Goal: Information Seeking & Learning: Check status

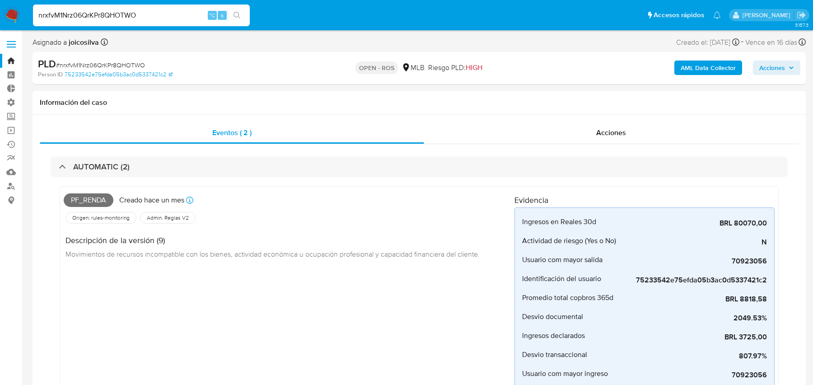
select select "10"
type input "sMZ1oRl2rmh2KT3MwJb6hDyB"
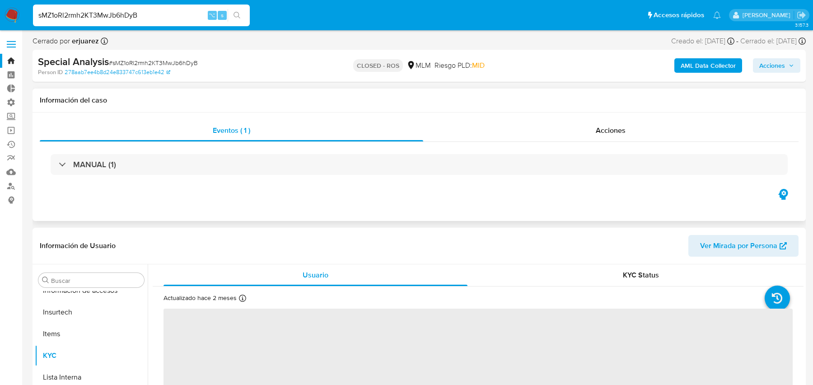
scroll to position [382, 0]
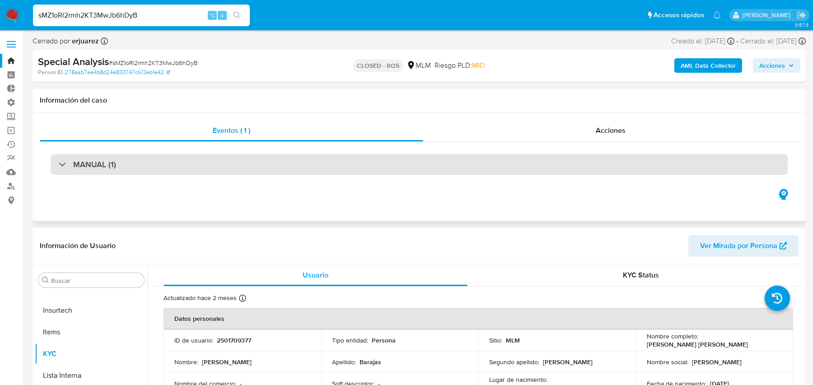
click at [403, 164] on div "MANUAL (1)" at bounding box center [419, 164] width 737 height 21
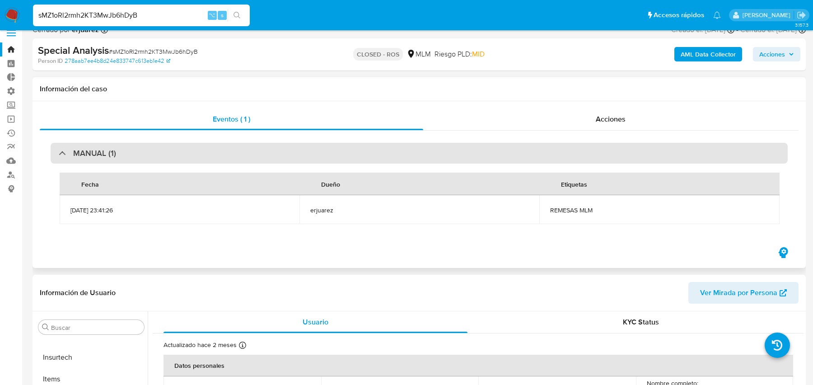
scroll to position [13, 0]
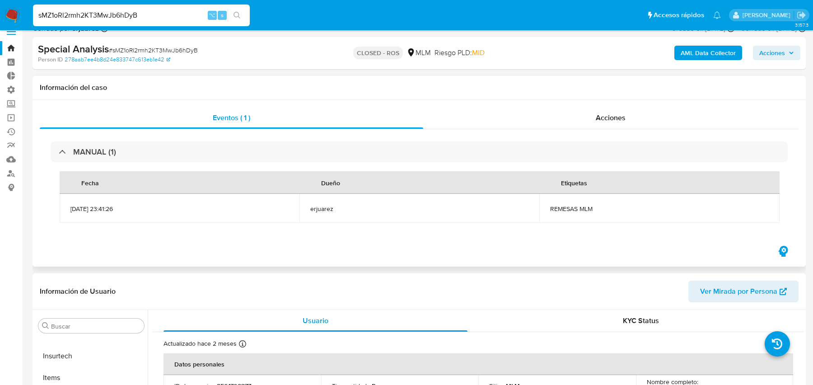
select select "10"
click at [383, 209] on span "erjuarez" at bounding box center [419, 209] width 218 height 8
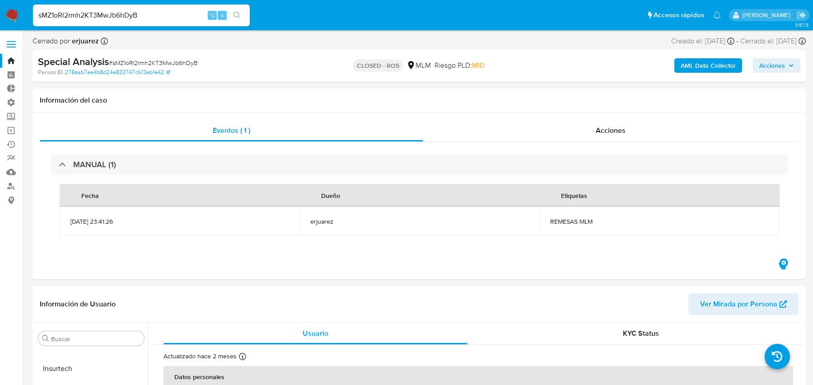
click at [156, 10] on input "sMZ1oRl2rmh2KT3MwJb6hDyB" at bounding box center [141, 15] width 217 height 12
paste input "nrxfvM1Nrz06QrKPr8QHOTWO"
type input "nrxfvM1Nrz06QrKPr8QHOTWO"
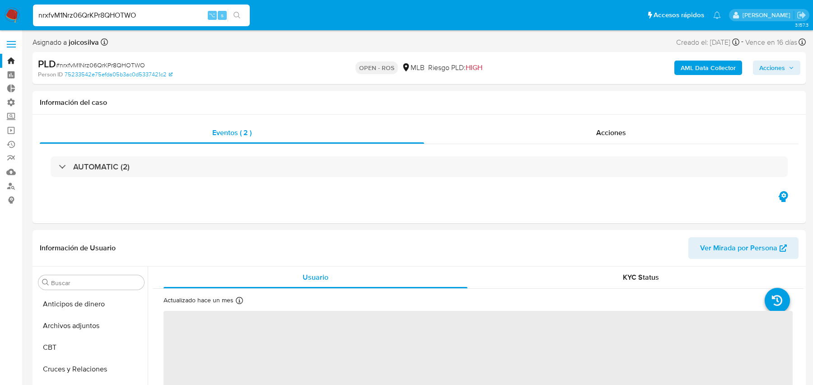
select select "10"
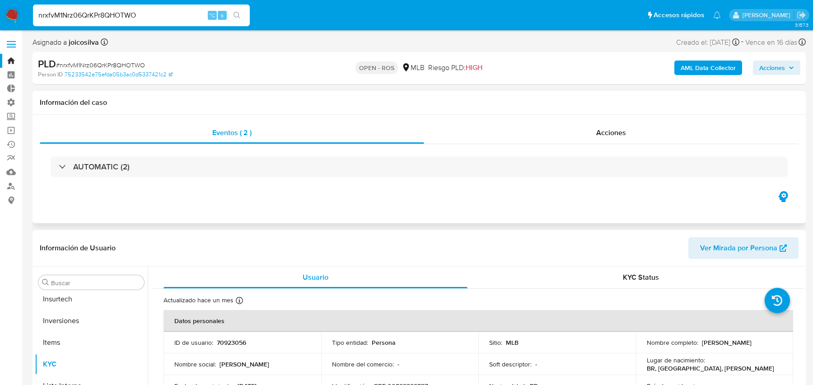
scroll to position [425, 0]
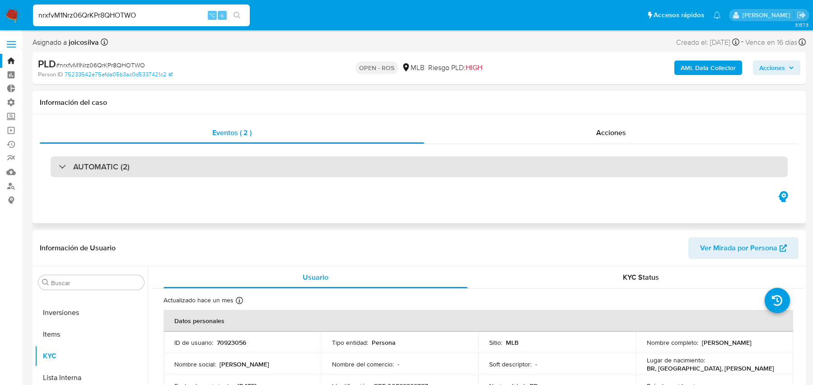
click at [316, 160] on div "AUTOMATIC (2)" at bounding box center [419, 166] width 737 height 21
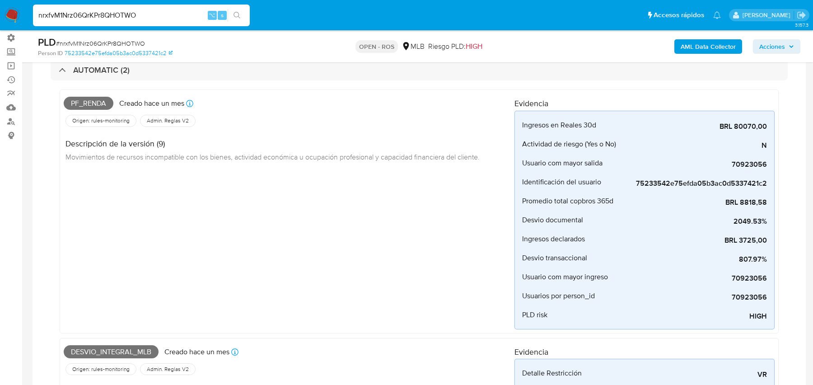
scroll to position [0, 0]
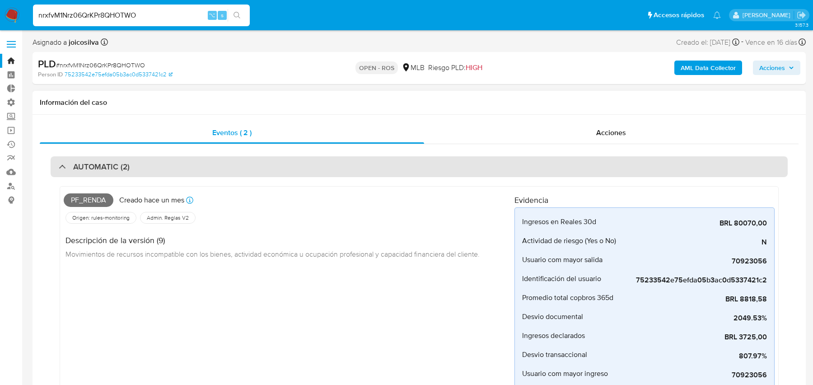
click at [366, 172] on div "AUTOMATIC (2)" at bounding box center [419, 166] width 737 height 21
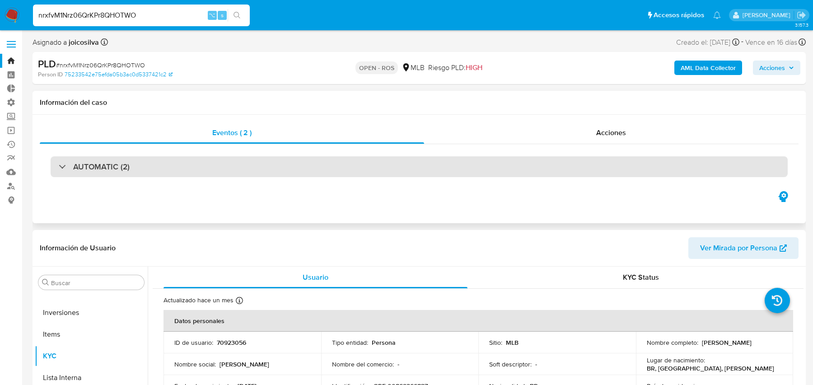
click at [356, 175] on div "AUTOMATIC (2)" at bounding box center [419, 166] width 737 height 21
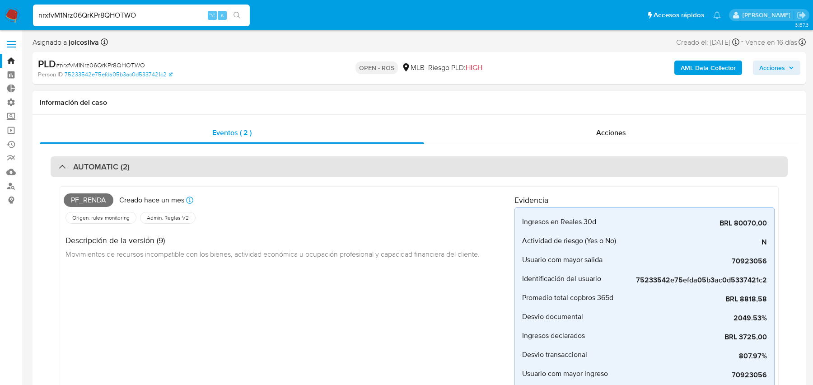
click at [414, 170] on div "AUTOMATIC (2)" at bounding box center [419, 166] width 737 height 21
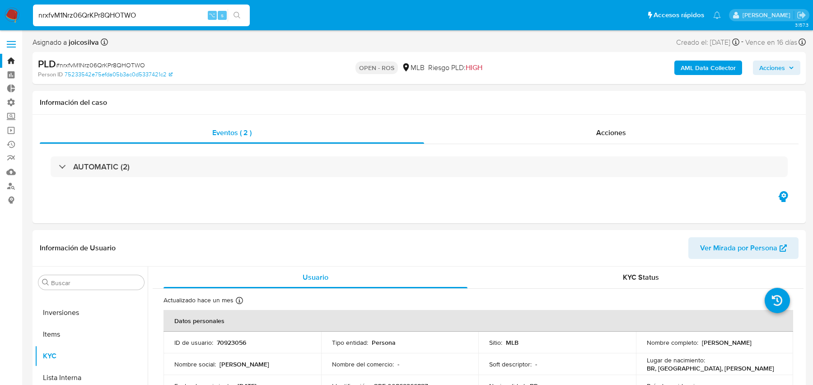
click at [682, 66] on b "AML Data Collector" at bounding box center [708, 68] width 55 height 14
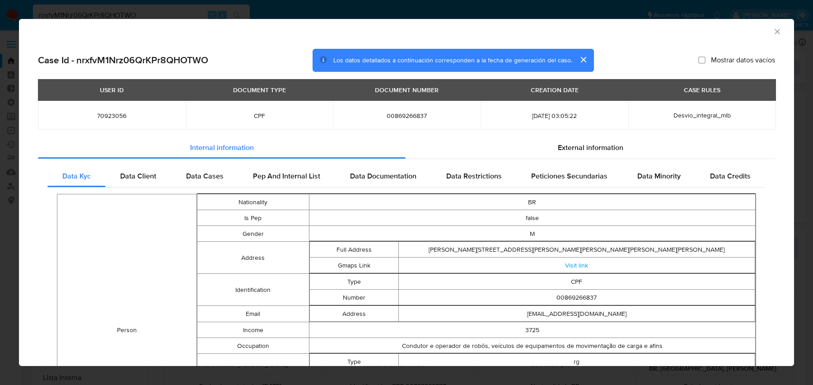
click at [259, 115] on span "CPF" at bounding box center [260, 116] width 126 height 8
click at [704, 115] on span "Desvio_integral_mlb" at bounding box center [702, 115] width 57 height 9
click at [206, 170] on div "Data Cases" at bounding box center [204, 176] width 67 height 22
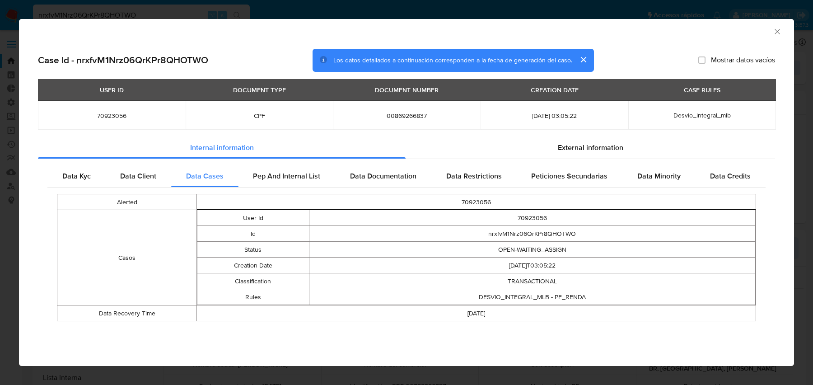
click at [581, 297] on td "DESVIO_INTEGRAL_MLB - PF_RENDA" at bounding box center [532, 297] width 447 height 16
drag, startPoint x: 537, startPoint y: 217, endPoint x: 586, endPoint y: 217, distance: 48.3
click at [586, 217] on td "70923056" at bounding box center [532, 218] width 447 height 16
click at [543, 233] on td "nrxfvM1Nrz06QrKPr8QHOTWO" at bounding box center [532, 234] width 447 height 16
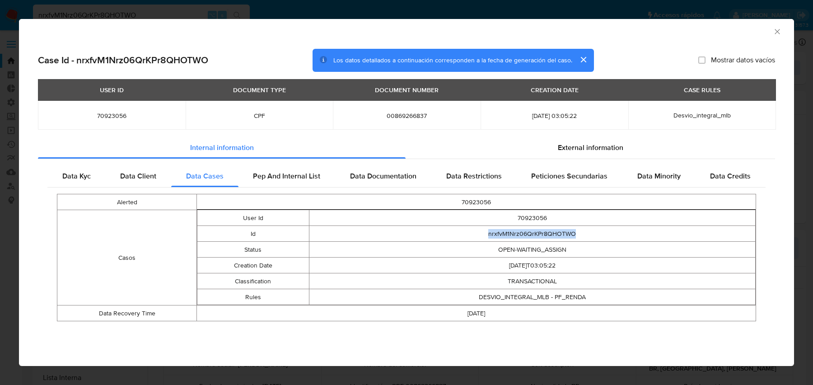
click at [543, 233] on td "nrxfvM1Nrz06QrKPr8QHOTWO" at bounding box center [532, 234] width 447 height 16
click at [700, 115] on span "Desvio_integral_mlb" at bounding box center [702, 115] width 57 height 9
click at [555, 235] on td "nrxfvM1Nrz06QrKPr8QHOTWO" at bounding box center [532, 234] width 447 height 16
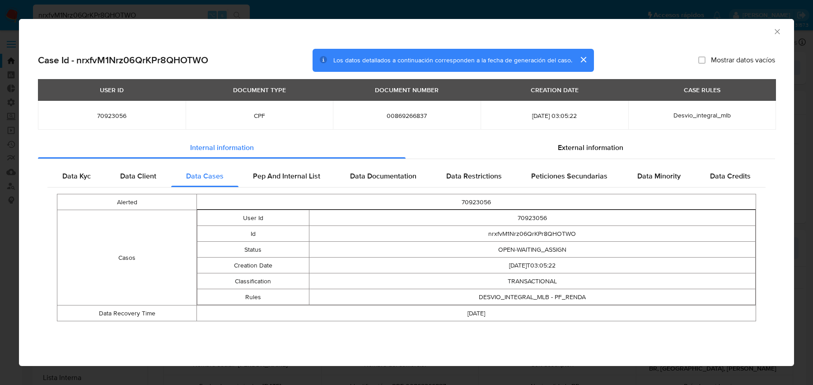
click at [714, 112] on span "Desvio_integral_mlb" at bounding box center [702, 115] width 57 height 9
click at [563, 296] on td "DESVIO_INTEGRAL_MLB - PF_RENDA" at bounding box center [532, 297] width 447 height 16
drag, startPoint x: 533, startPoint y: 116, endPoint x: 561, endPoint y: 115, distance: 27.6
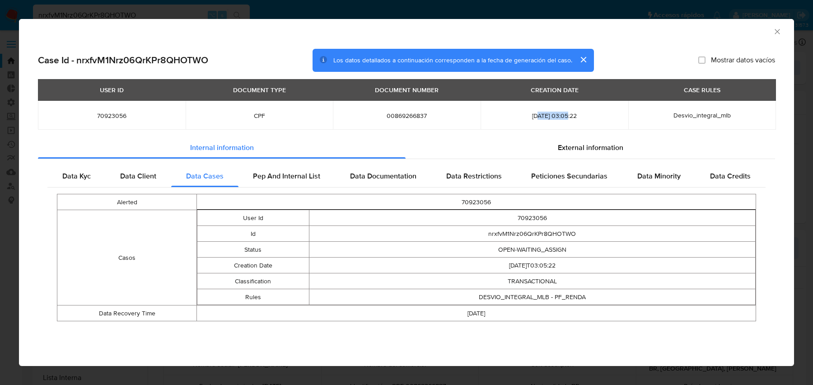
click at [561, 115] on span "[DATE] 03:05:22" at bounding box center [555, 116] width 126 height 8
click at [696, 91] on div "CASE RULES" at bounding box center [702, 89] width 47 height 15
click at [562, 300] on td "DESVIO_INTEGRAL_MLB - PF_RENDA" at bounding box center [532, 297] width 447 height 16
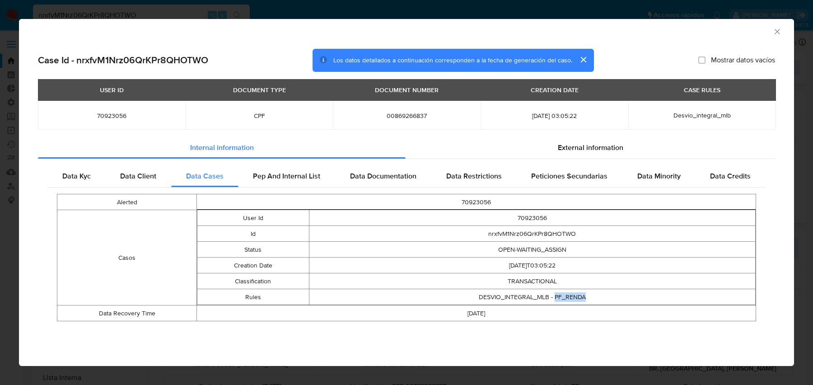
click at [562, 300] on td "DESVIO_INTEGRAL_MLB - PF_RENDA" at bounding box center [532, 297] width 447 height 16
click at [543, 233] on td "nrxfvM1Nrz06QrKPr8QHOTWO" at bounding box center [532, 234] width 447 height 16
click at [691, 118] on span "Desvio_integral_mlb" at bounding box center [702, 115] width 57 height 9
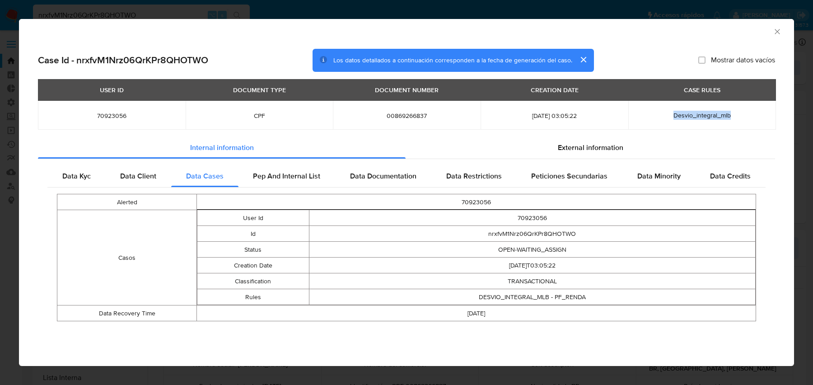
click at [727, 116] on span "Desvio_integral_mlb" at bounding box center [702, 115] width 57 height 9
click at [775, 33] on icon "Cerrar ventana" at bounding box center [777, 31] width 9 height 9
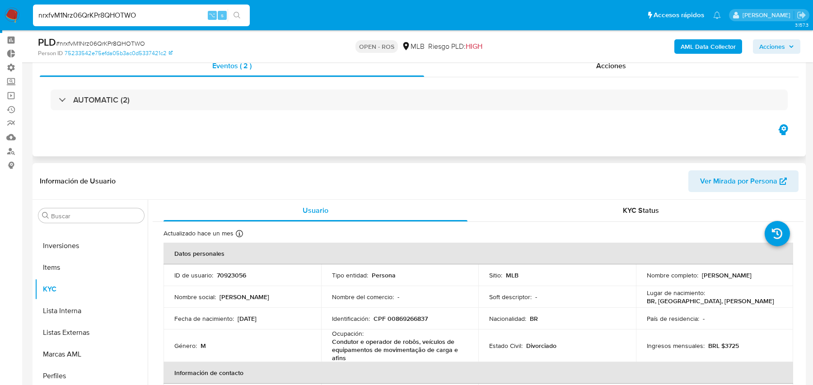
scroll to position [28, 0]
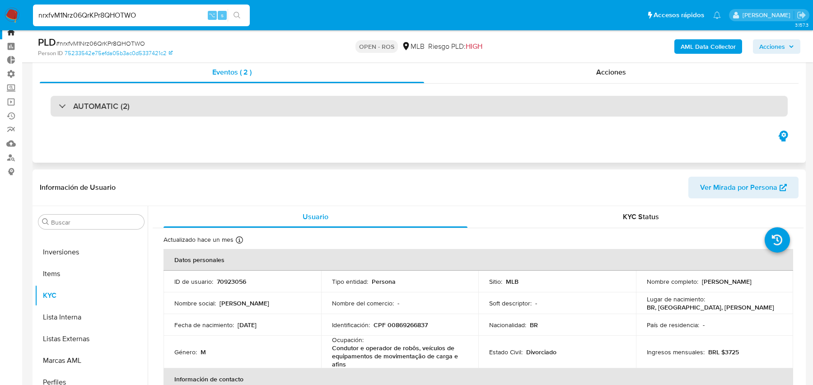
click at [352, 108] on div "AUTOMATIC (2)" at bounding box center [419, 106] width 737 height 21
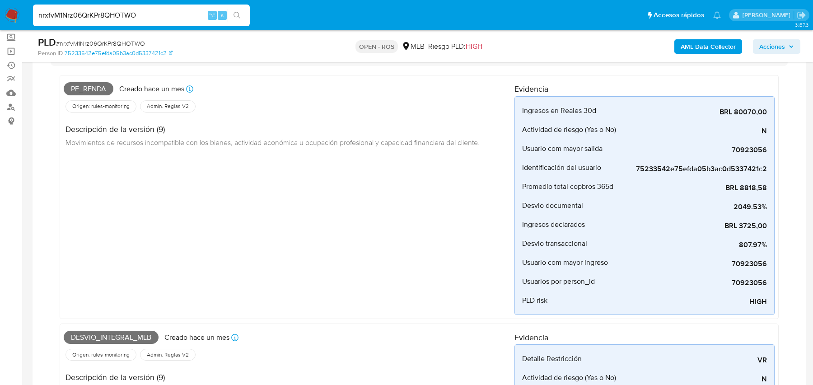
scroll to position [98, 0]
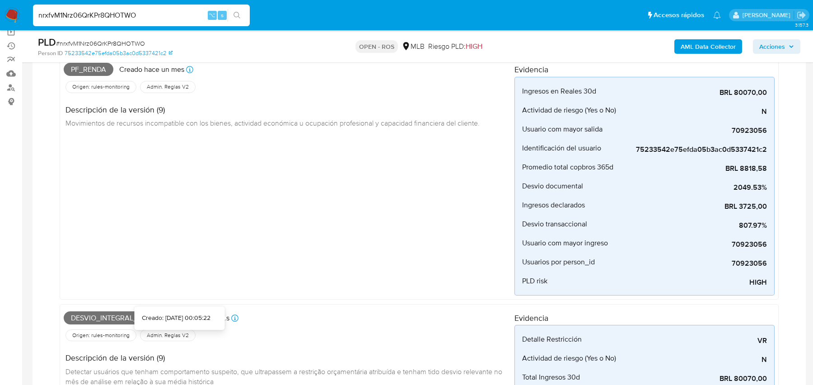
click at [203, 317] on div "Creado: [DATE] 00:05:22" at bounding box center [176, 318] width 69 height 9
click at [199, 320] on div "Creado: [DATE] 00:05:22" at bounding box center [176, 318] width 69 height 9
drag, startPoint x: 217, startPoint y: 319, endPoint x: 127, endPoint y: 318, distance: 89.9
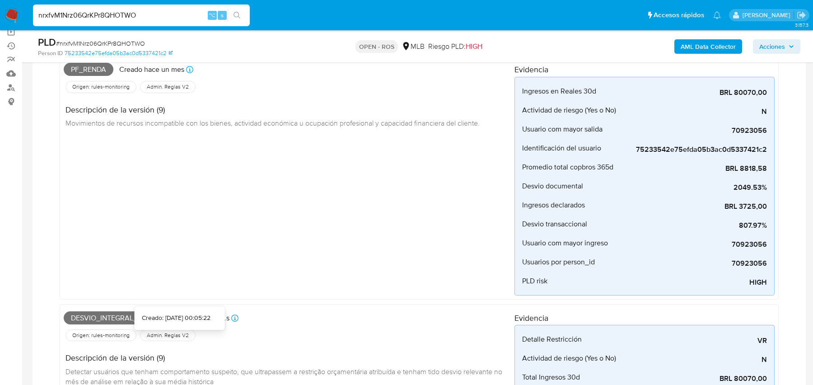
click at [142, 318] on div "Creado: [DATE] 00:05:22" at bounding box center [180, 318] width 76 height 9
click at [173, 316] on div "Creado: [DATE] 00:05:22" at bounding box center [176, 318] width 69 height 9
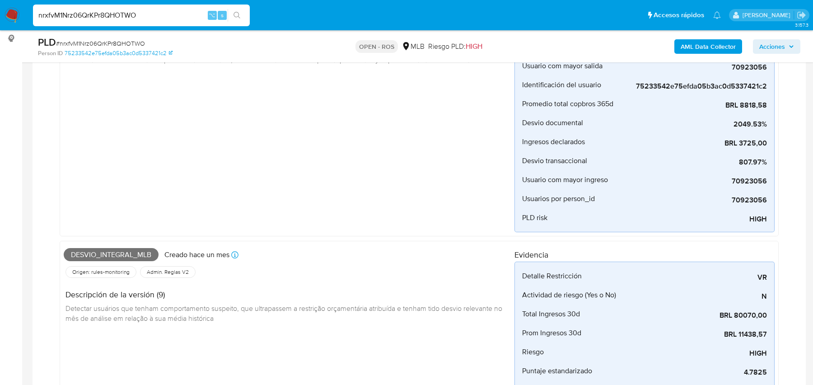
click at [224, 296] on h4 "Descripción de la versión (9)" at bounding box center [287, 295] width 442 height 10
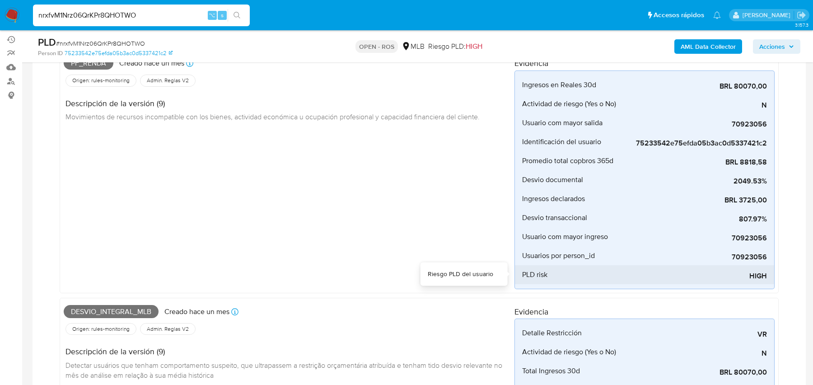
scroll to position [48, 0]
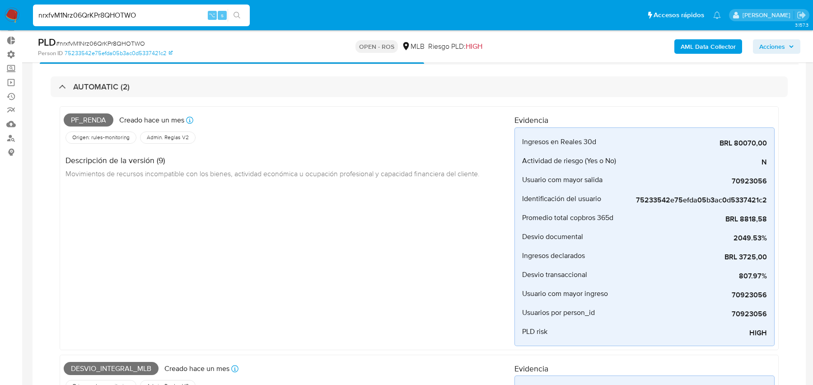
click at [708, 42] on b "AML Data Collector" at bounding box center [708, 46] width 55 height 14
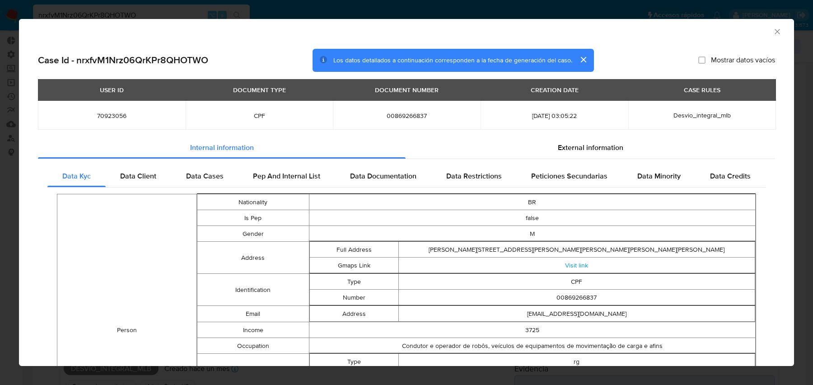
click at [702, 117] on span "Desvio_integral_mlb" at bounding box center [702, 115] width 57 height 9
click at [201, 172] on span "Data Cases" at bounding box center [204, 176] width 37 height 10
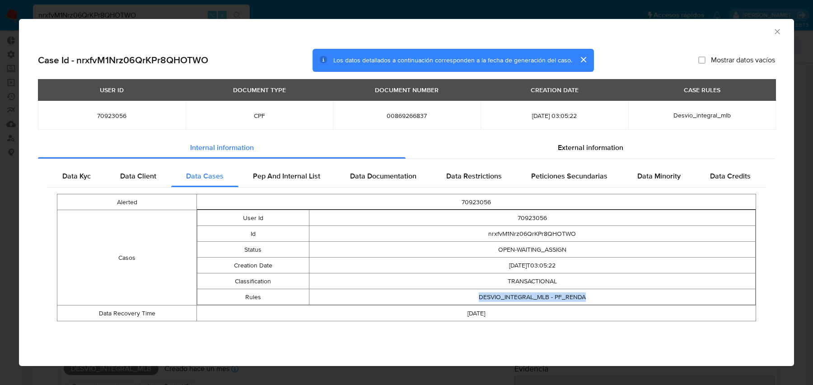
drag, startPoint x: 472, startPoint y: 299, endPoint x: 636, endPoint y: 305, distance: 164.6
click at [636, 305] on tbody "Alerted 70923056 Casos User Id 70923056 Id nrxfvM1Nrz06QrKPr8QHOTWO Status OPEN…" at bounding box center [406, 257] width 699 height 127
click at [622, 300] on td "DESVIO_INTEGRAL_MLB - PF_RENDA" at bounding box center [532, 297] width 447 height 16
click at [687, 112] on span "Desvio_integral_mlb" at bounding box center [702, 115] width 57 height 9
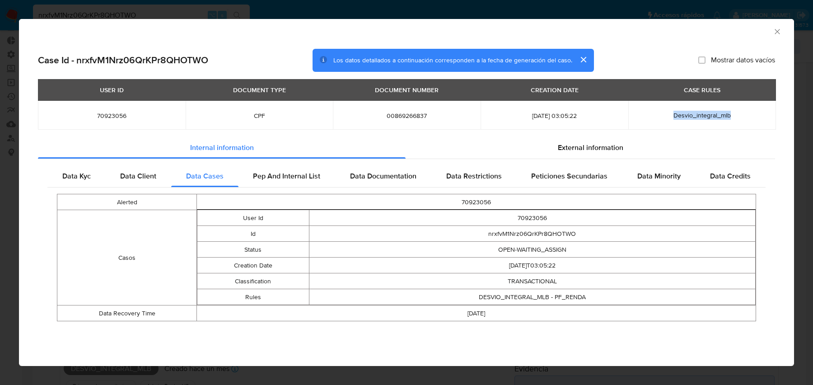
click at [779, 32] on icon "Cerrar ventana" at bounding box center [777, 31] width 9 height 9
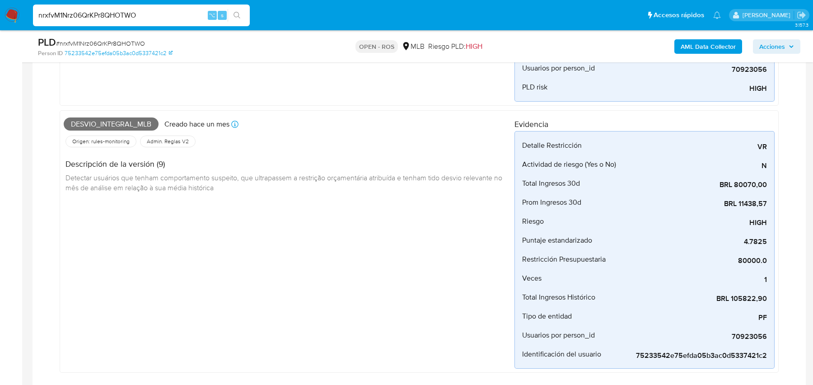
scroll to position [293, 0]
click at [103, 120] on span "Desvio_integral_mlb" at bounding box center [111, 124] width 95 height 14
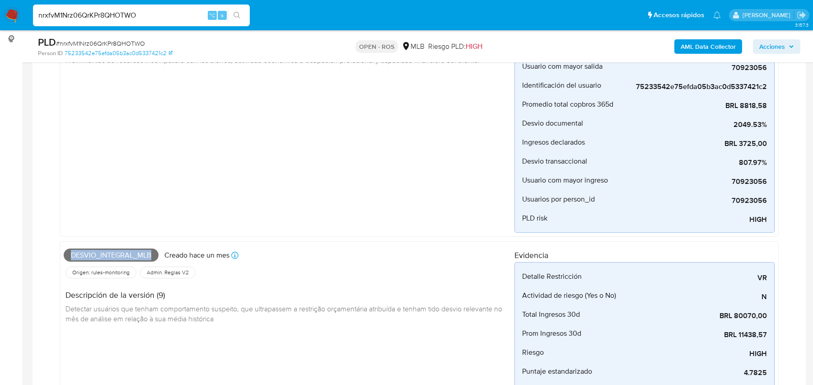
scroll to position [84, 0]
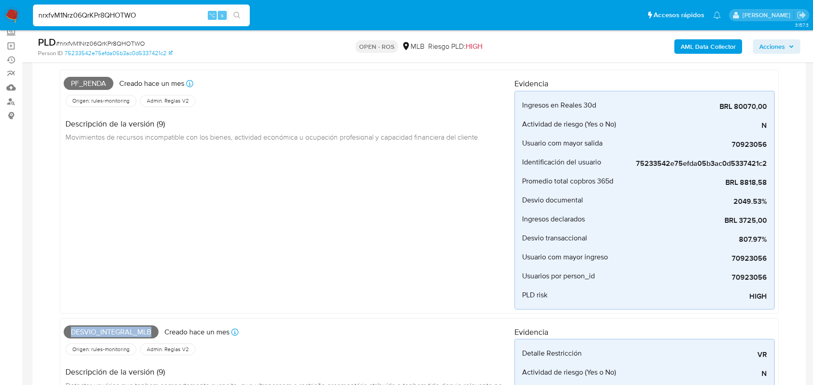
click at [716, 45] on b "AML Data Collector" at bounding box center [708, 46] width 55 height 14
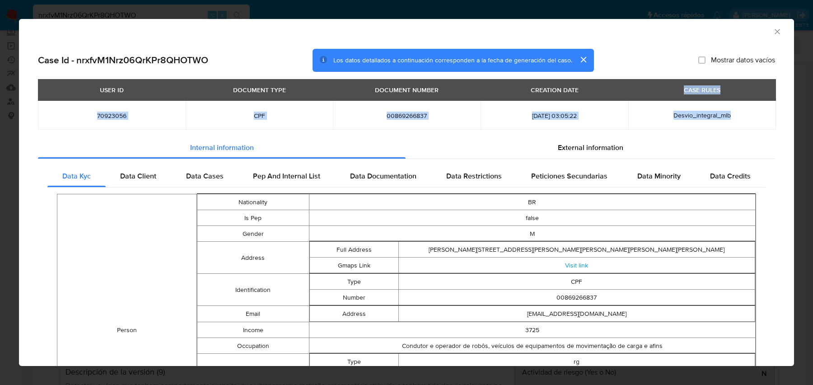
drag, startPoint x: 745, startPoint y: 120, endPoint x: 678, endPoint y: 88, distance: 75.0
click at [679, 89] on table "USER ID DOCUMENT TYPE DOCUMENT NUMBER CREATION DATE CASE RULES 70923056 CPF 008…" at bounding box center [407, 104] width 738 height 51
click at [679, 88] on div "CASE RULES" at bounding box center [702, 89] width 47 height 15
click at [701, 107] on td "Desvio_integral_mlb" at bounding box center [702, 115] width 148 height 29
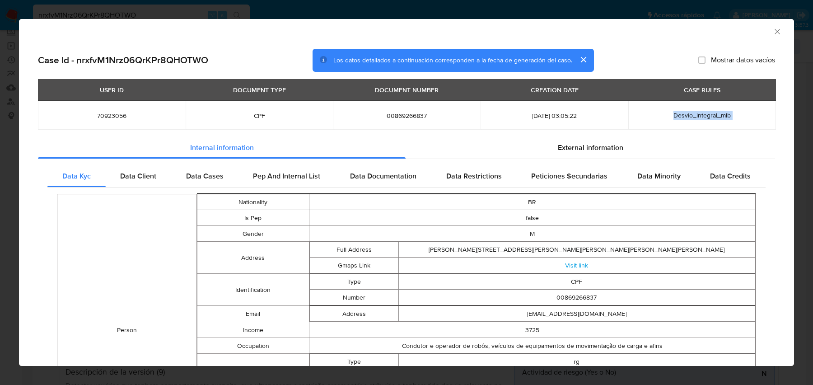
click at [701, 107] on td "Desvio_integral_mlb" at bounding box center [702, 115] width 148 height 29
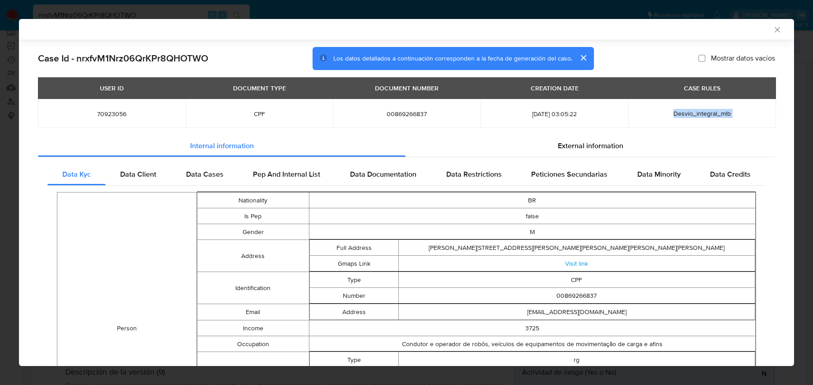
scroll to position [69, 0]
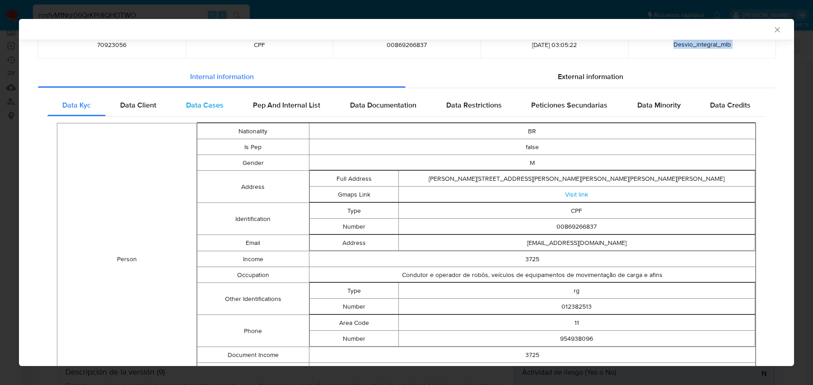
click at [188, 100] on span "Data Cases" at bounding box center [204, 105] width 37 height 10
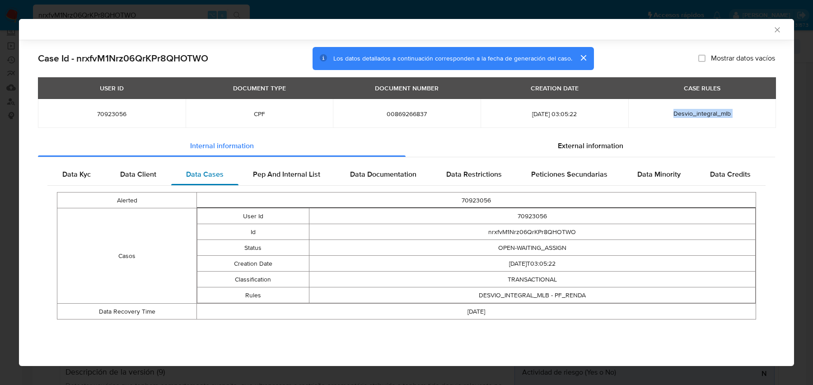
scroll to position [0, 0]
click at [536, 292] on td "DESVIO_INTEGRAL_MLB - PF_RENDA" at bounding box center [532, 295] width 447 height 16
click at [672, 119] on td "Desvio_integral_mlb" at bounding box center [702, 113] width 148 height 29
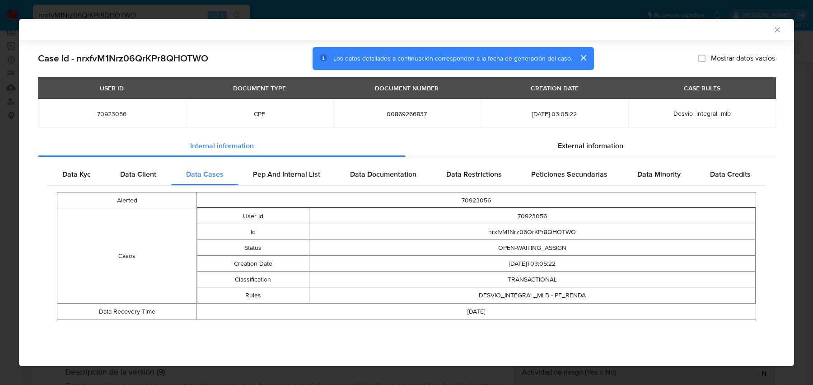
click at [672, 119] on td "Desvio_integral_mlb" at bounding box center [702, 113] width 148 height 29
click at [702, 115] on span "Desvio_integral_mlb" at bounding box center [702, 113] width 57 height 9
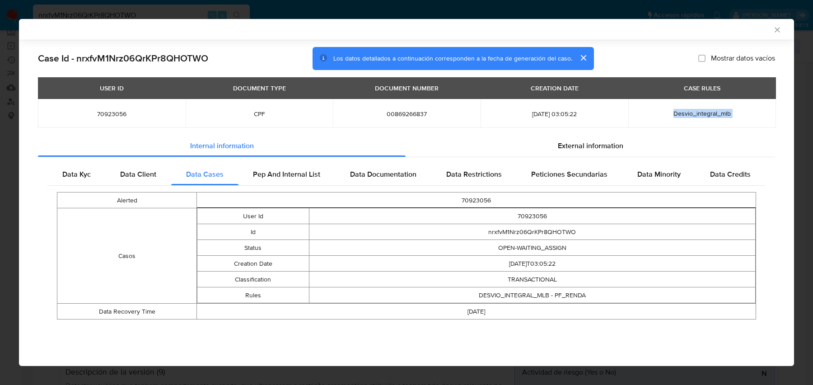
click at [644, 75] on section "Case Id - nrxfvM1Nrz06QrKPr8QHOTWO Los datos detallados a continuación correspo…" at bounding box center [406, 190] width 737 height 286
click at [697, 114] on span "Desvio_integral_mlb" at bounding box center [702, 113] width 57 height 9
click at [701, 126] on td "Desvio_integral_mlb" at bounding box center [702, 113] width 148 height 29
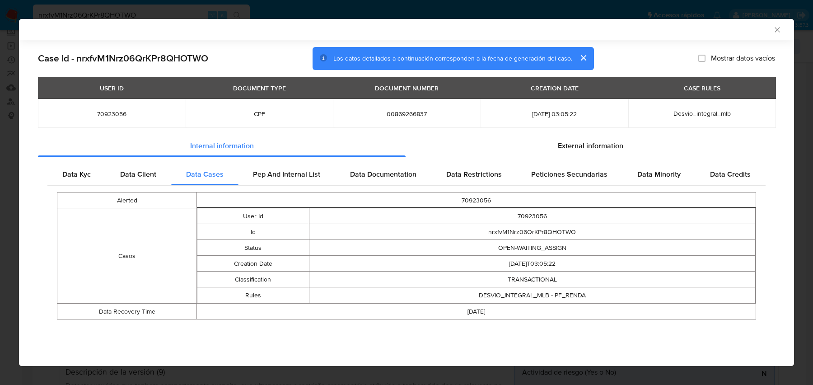
click at [703, 105] on td "Desvio_integral_mlb" at bounding box center [702, 113] width 148 height 29
click at [693, 114] on span "Desvio_integral_mlb" at bounding box center [702, 113] width 57 height 9
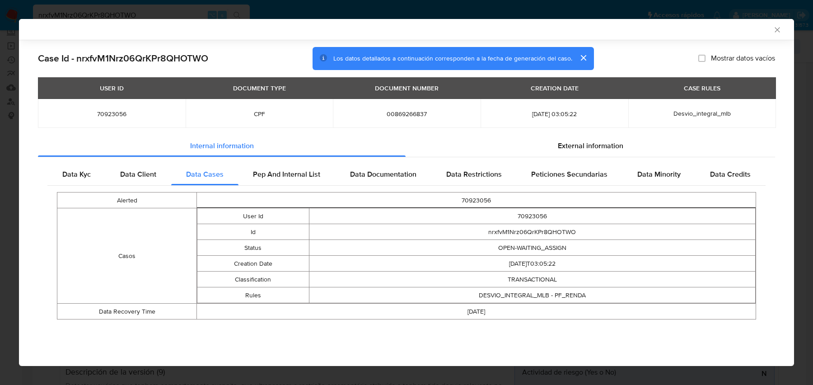
click at [693, 114] on span "Desvio_integral_mlb" at bounding box center [702, 113] width 57 height 9
click at [703, 114] on span "Desvio_integral_mlb" at bounding box center [702, 113] width 57 height 9
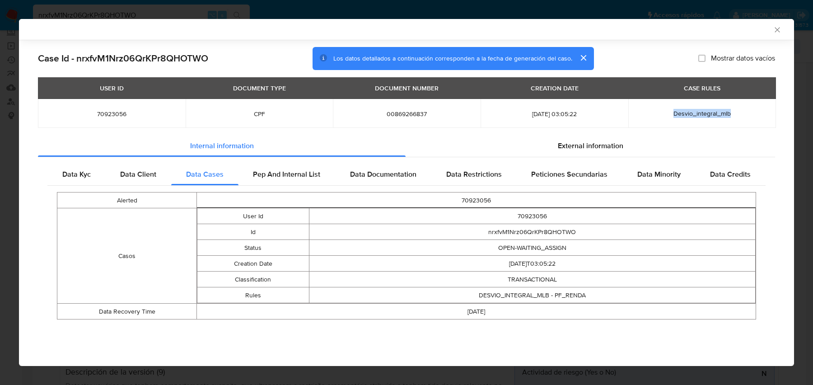
click at [693, 133] on div "USER ID DOCUMENT TYPE DOCUMENT NUMBER CREATION DATE CASE RULES 70923056 CPF 008…" at bounding box center [406, 106] width 737 height 58
click at [567, 296] on td "DESVIO_INTEGRAL_MLB - PF_RENDA" at bounding box center [532, 295] width 447 height 16
click at [624, 295] on td "DESVIO_INTEGRAL_MLB - PF_RENDA" at bounding box center [532, 295] width 447 height 16
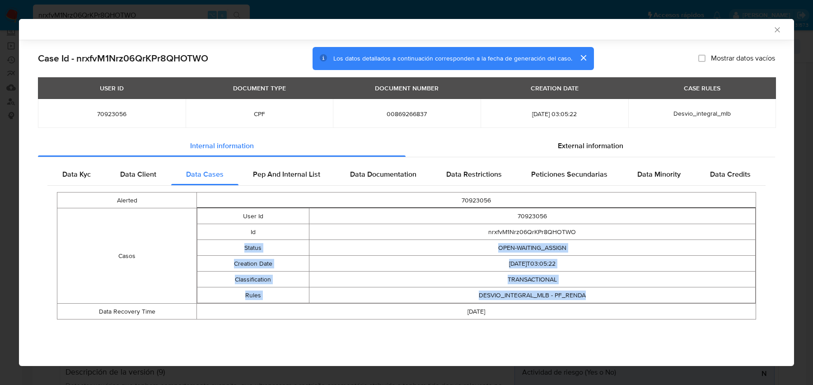
drag, startPoint x: 613, startPoint y: 295, endPoint x: 503, endPoint y: 225, distance: 130.4
click at [503, 225] on tbody "User Id 70923056 Id nrxfvM1Nrz06QrKPr8QHOTWO Status OPEN-WAITING_ASSIGN Creatio…" at bounding box center [476, 255] width 558 height 95
drag, startPoint x: 502, startPoint y: 218, endPoint x: 602, endPoint y: 292, distance: 123.7
click at [602, 292] on tbody "User Id 70923056 Id nrxfvM1Nrz06QrKPr8QHOTWO Status OPEN-WAITING_ASSIGN Creatio…" at bounding box center [476, 255] width 558 height 95
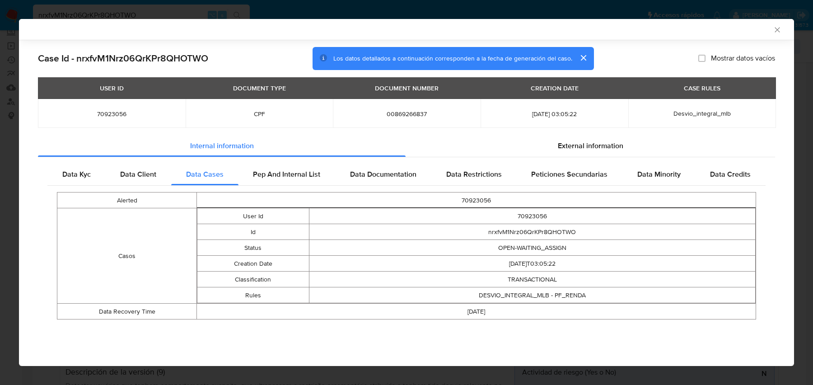
click at [591, 294] on td "DESVIO_INTEGRAL_MLB - PF_RENDA" at bounding box center [532, 295] width 447 height 16
click at [577, 295] on td "DESVIO_INTEGRAL_MLB - PF_RENDA" at bounding box center [532, 295] width 447 height 16
click at [778, 29] on icon "Cerrar ventana" at bounding box center [777, 29] width 9 height 9
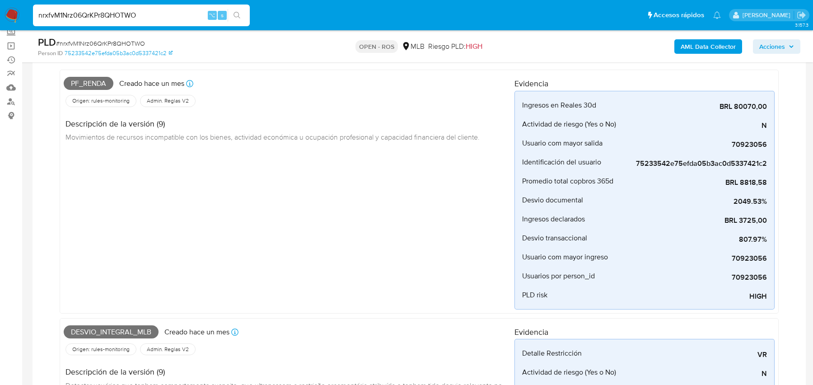
scroll to position [203, 0]
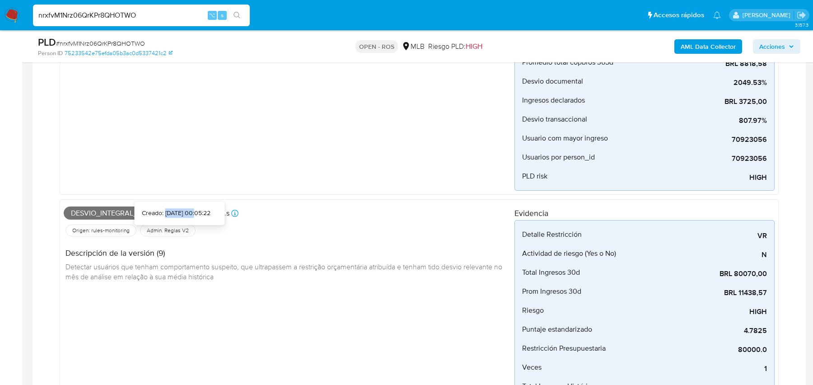
drag, startPoint x: 151, startPoint y: 211, endPoint x: 182, endPoint y: 212, distance: 30.3
click at [182, 212] on div "Creado: [DATE] 00:05:22" at bounding box center [176, 213] width 69 height 9
drag, startPoint x: 187, startPoint y: 215, endPoint x: 205, endPoint y: 216, distance: 18.1
click at [205, 216] on div "Creado: [DATE] 00:05:22" at bounding box center [176, 213] width 69 height 9
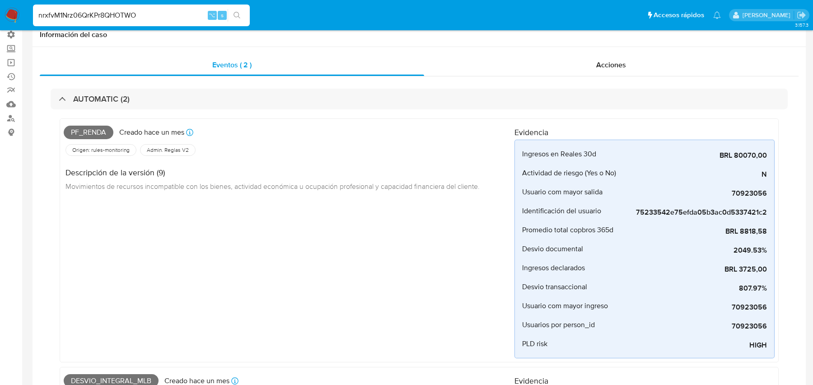
scroll to position [0, 0]
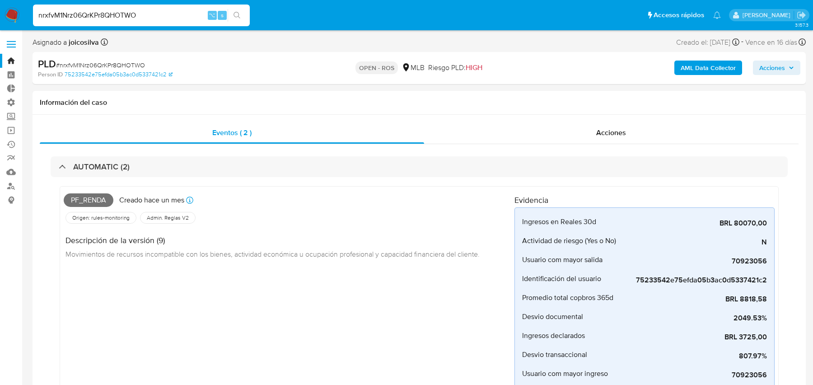
click at [691, 70] on b "AML Data Collector" at bounding box center [708, 68] width 55 height 14
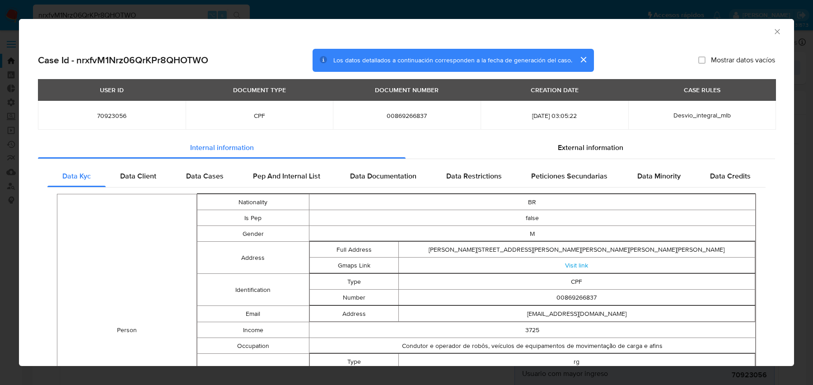
click at [687, 116] on span "Desvio_integral_mlb" at bounding box center [702, 115] width 57 height 9
click at [190, 169] on div "Data Cases" at bounding box center [204, 176] width 67 height 22
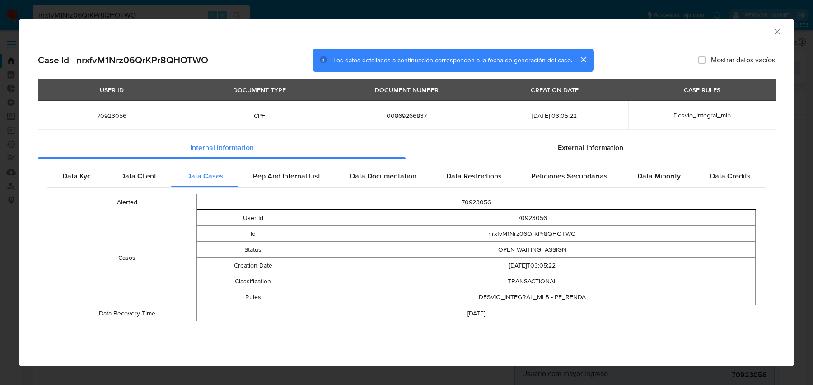
click at [572, 300] on td "DESVIO_INTEGRAL_MLB - PF_RENDA" at bounding box center [532, 297] width 447 height 16
click at [777, 33] on icon "Cerrar ventana" at bounding box center [777, 31] width 9 height 9
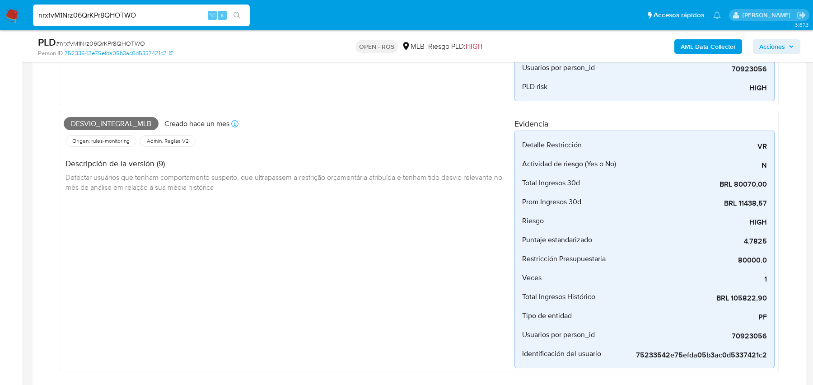
scroll to position [278, 0]
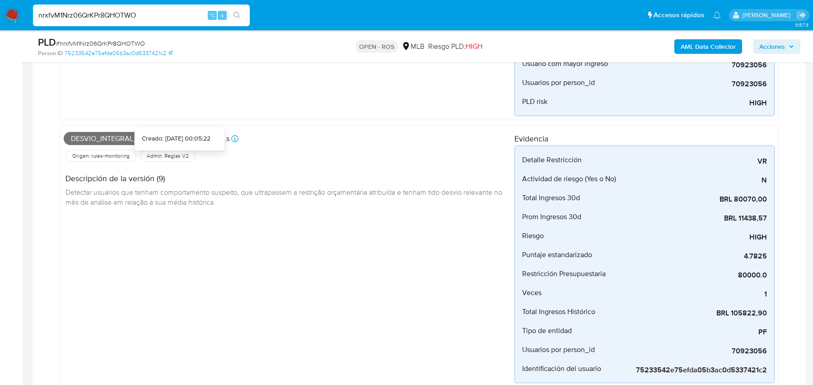
click at [201, 139] on div "Creado: [DATE] 00:05:22" at bounding box center [176, 138] width 69 height 9
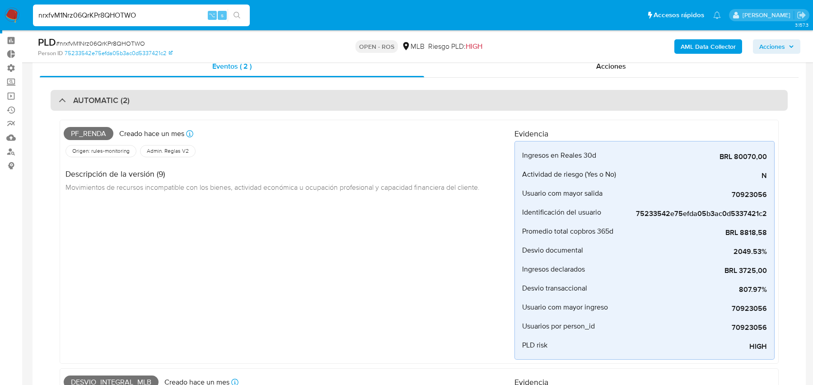
scroll to position [0, 0]
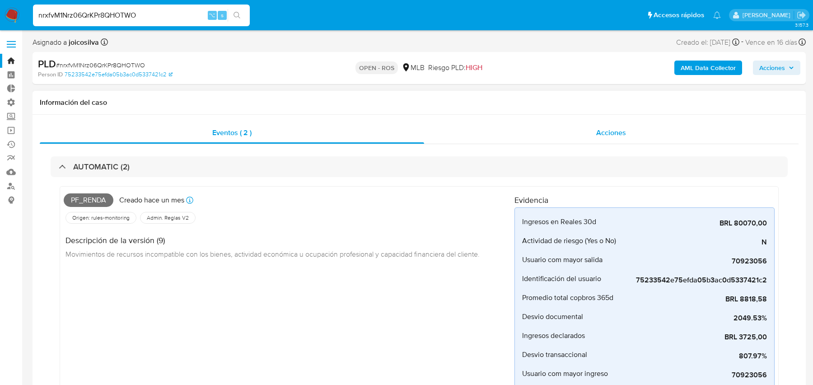
click at [617, 126] on div "Acciones" at bounding box center [611, 133] width 375 height 22
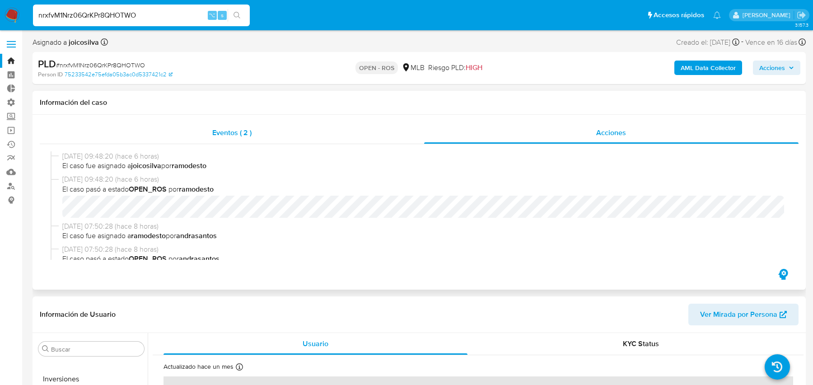
click at [327, 127] on div "Eventos ( 2 )" at bounding box center [232, 133] width 384 height 22
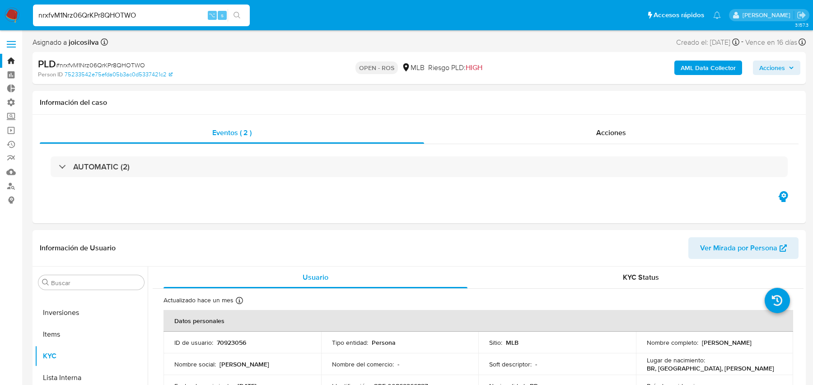
click at [262, 176] on div "AUTOMATIC (2)" at bounding box center [419, 166] width 737 height 21
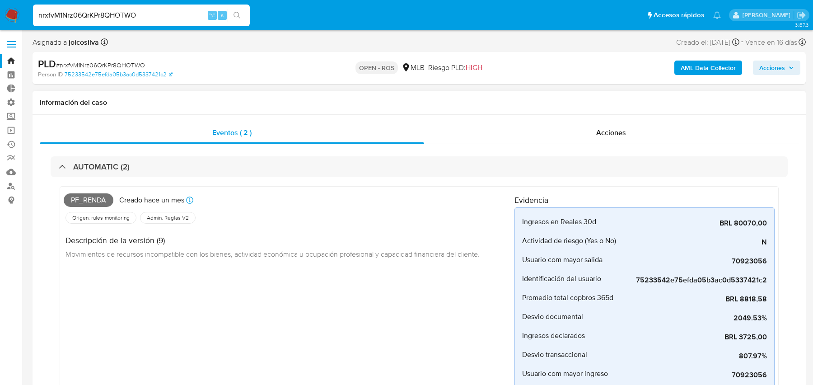
scroll to position [23, 0]
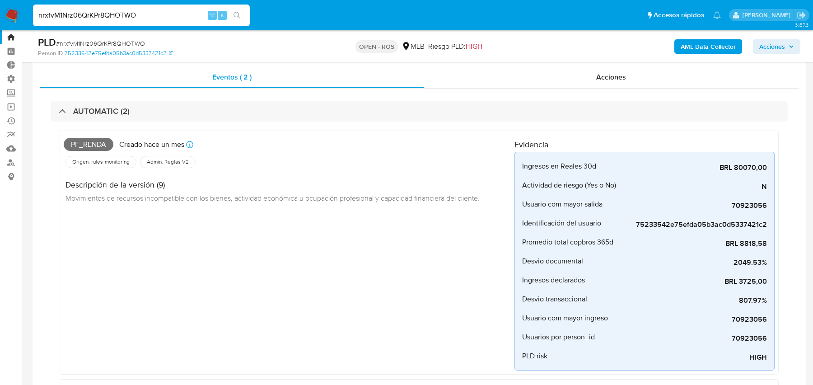
click at [448, 145] on div "Pf_renda Creado hace un mes Creado: 12/08/2025 00:18:36" at bounding box center [289, 145] width 451 height 20
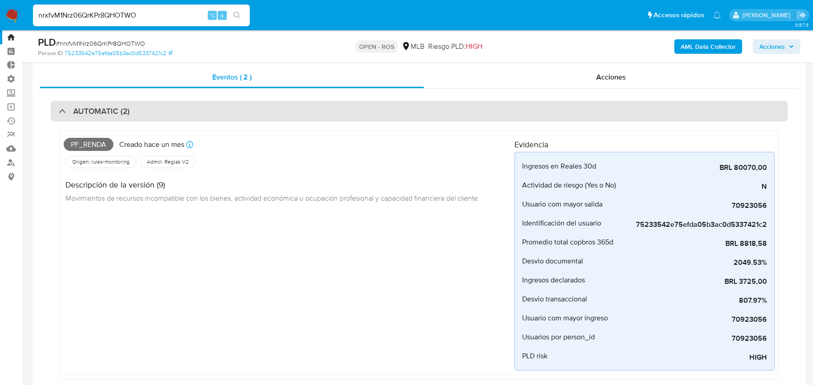
click at [260, 117] on div "AUTOMATIC (2)" at bounding box center [419, 111] width 737 height 21
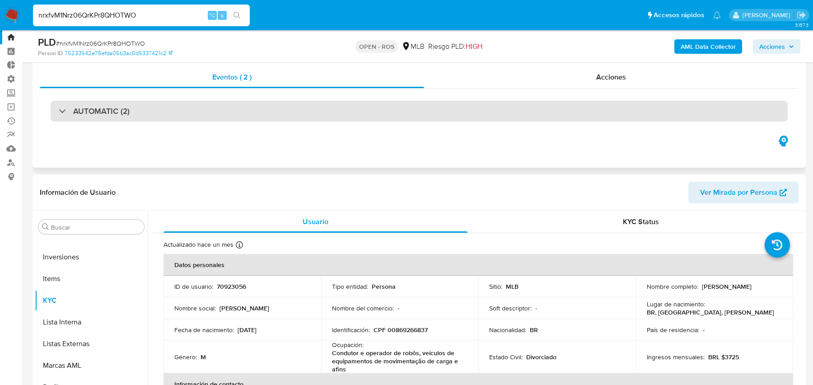
click at [260, 117] on div "AUTOMATIC (2)" at bounding box center [419, 111] width 737 height 21
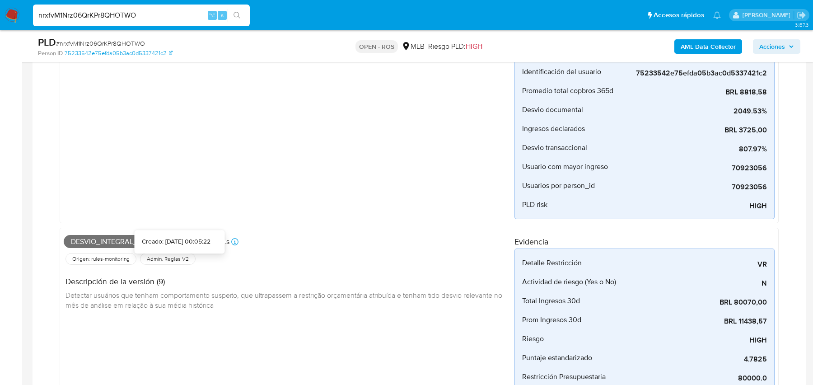
scroll to position [7, 0]
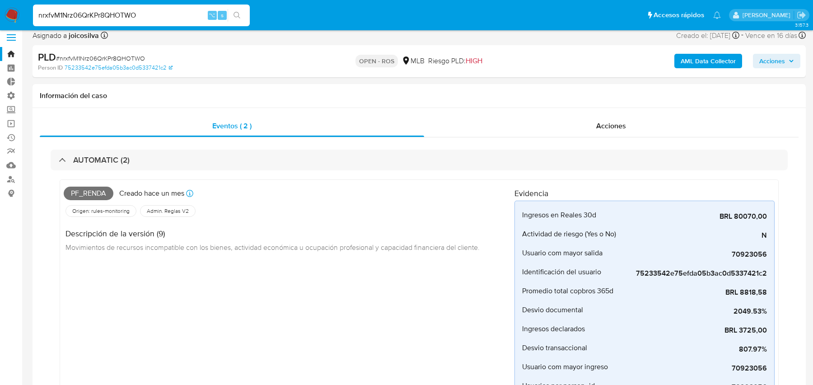
click at [712, 66] on b "AML Data Collector" at bounding box center [708, 61] width 55 height 14
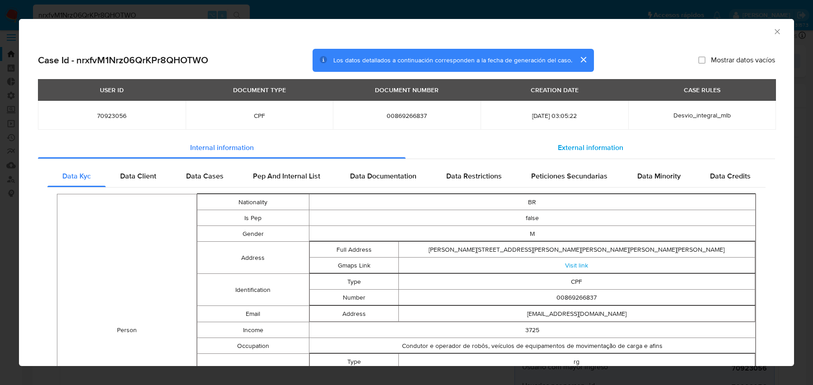
click at [424, 155] on div "External information" at bounding box center [591, 148] width 370 height 22
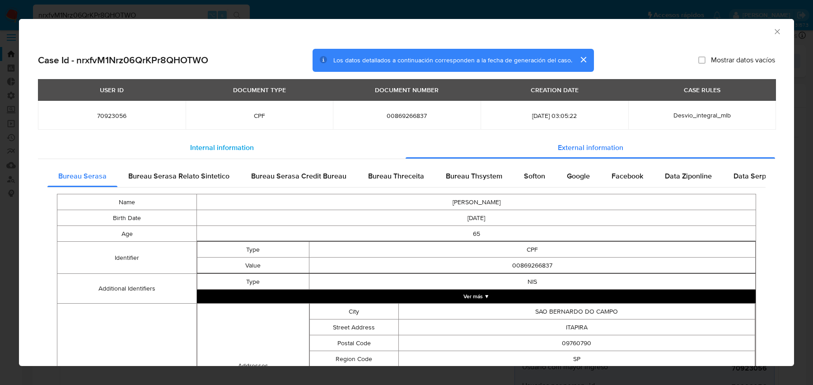
click at [336, 149] on div "Internal information" at bounding box center [222, 148] width 368 height 22
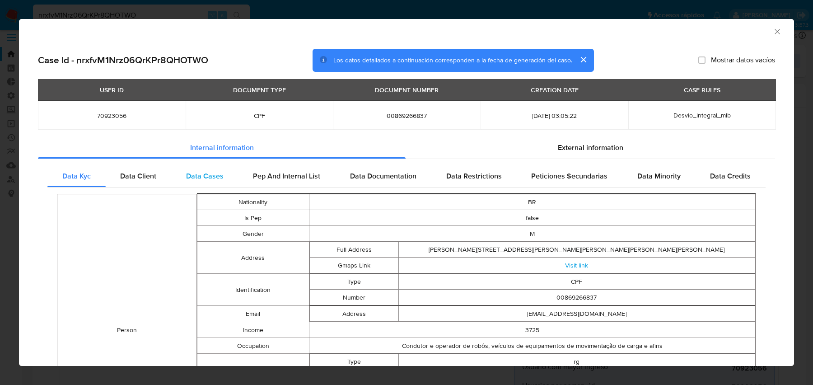
click at [216, 175] on span "Data Cases" at bounding box center [204, 176] width 37 height 10
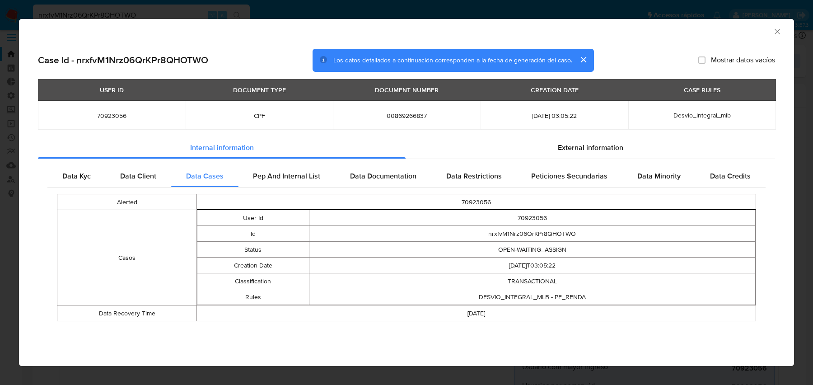
click at [523, 295] on td "DESVIO_INTEGRAL_MLB - PF_RENDA" at bounding box center [532, 297] width 447 height 16
click at [690, 115] on span "Desvio_integral_mlb" at bounding box center [702, 115] width 57 height 9
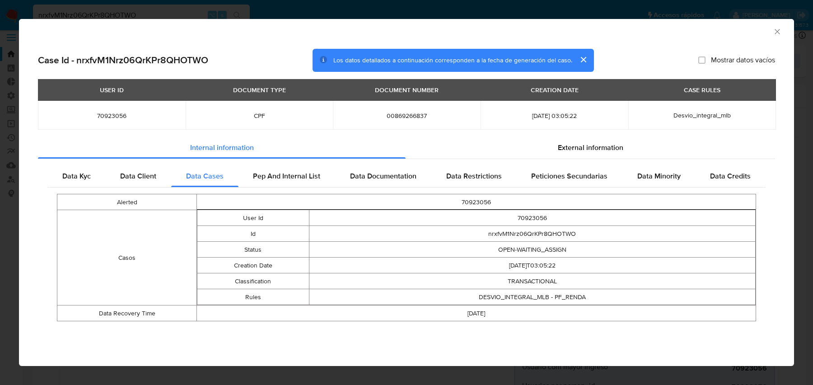
click at [513, 295] on td "DESVIO_INTEGRAL_MLB - PF_RENDA" at bounding box center [532, 297] width 447 height 16
click at [157, 182] on div "Data Client" at bounding box center [139, 176] width 66 height 22
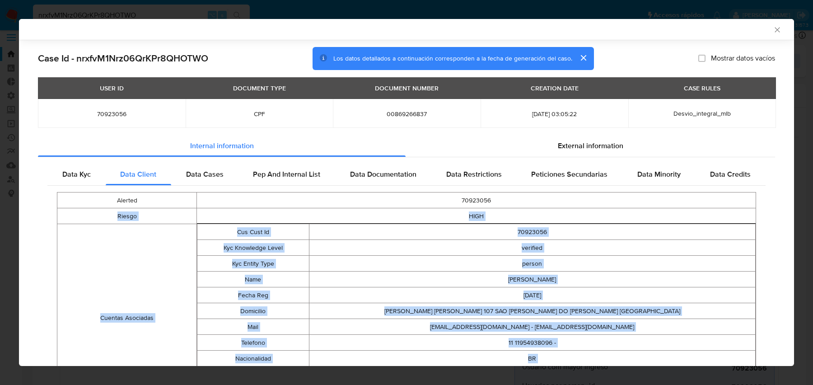
scroll to position [93, 0]
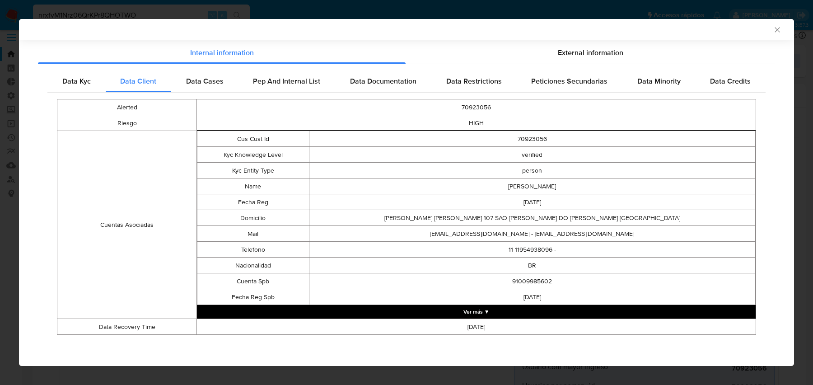
click at [410, 231] on td "cjdecamargo@gmail.com - cjdecamargo@gmail.com" at bounding box center [532, 234] width 447 height 16
click at [150, 82] on span "Data Client" at bounding box center [138, 81] width 36 height 10
click at [218, 82] on span "Data Cases" at bounding box center [204, 81] width 37 height 10
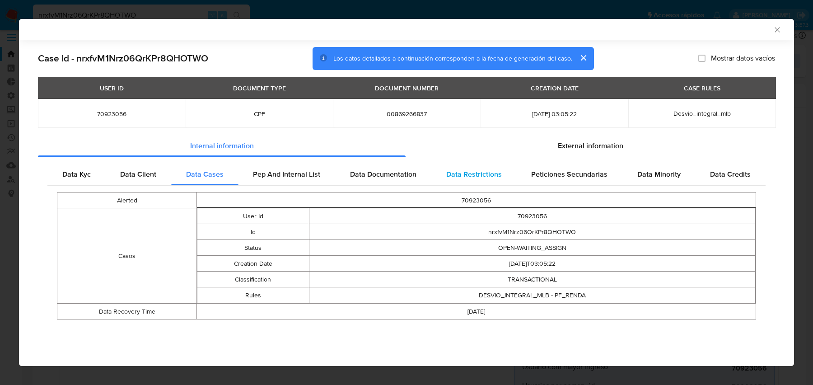
click at [506, 174] on div "Data Restrictions" at bounding box center [473, 175] width 85 height 22
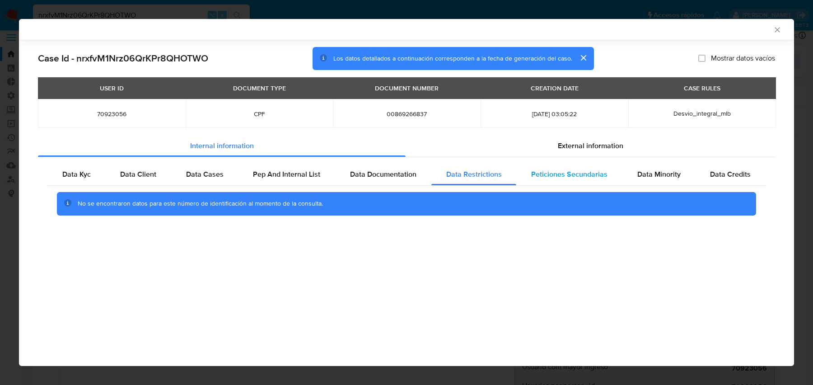
click at [561, 171] on span "Peticiones Secundarias" at bounding box center [569, 174] width 76 height 10
click at [188, 176] on span "Data Cases" at bounding box center [204, 174] width 37 height 10
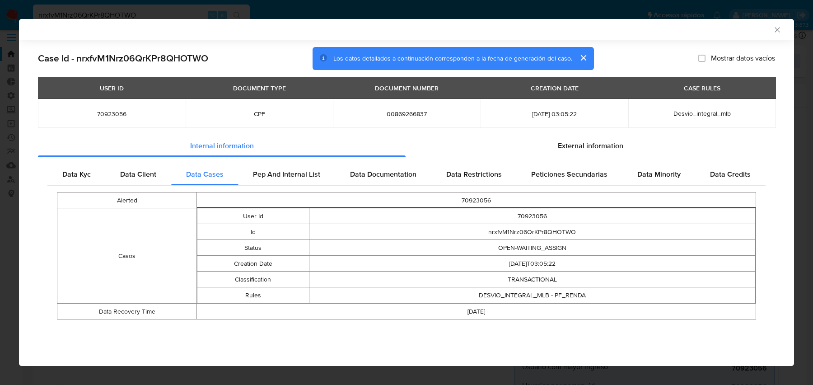
click at [702, 113] on span "Desvio_integral_mlb" at bounding box center [702, 113] width 57 height 9
click at [691, 115] on span "Desvio_integral_mlb" at bounding box center [702, 113] width 57 height 9
click at [518, 294] on td "DESVIO_INTEGRAL_MLB - PF_RENDA" at bounding box center [532, 295] width 447 height 16
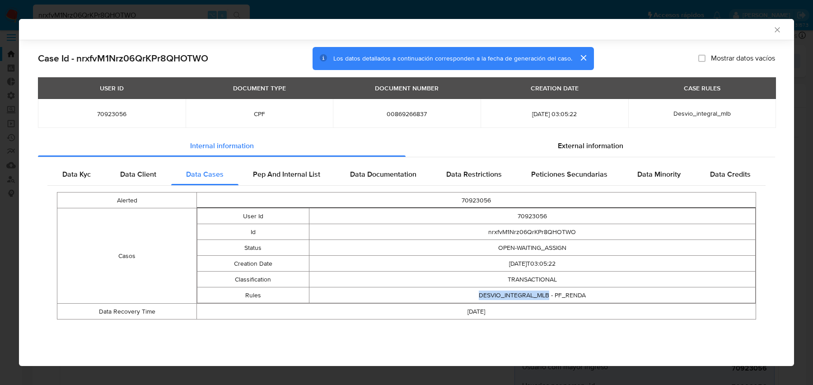
click at [518, 294] on td "DESVIO_INTEGRAL_MLB - PF_RENDA" at bounding box center [532, 295] width 447 height 16
click at [585, 299] on td "DESVIO_INTEGRAL_MLB - PF_RENDA" at bounding box center [532, 295] width 447 height 16
click at [780, 30] on icon "Cerrar ventana" at bounding box center [777, 29] width 9 height 9
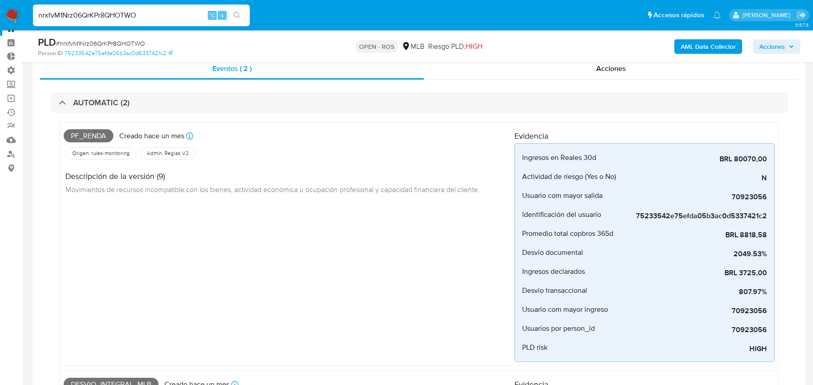
scroll to position [19, 0]
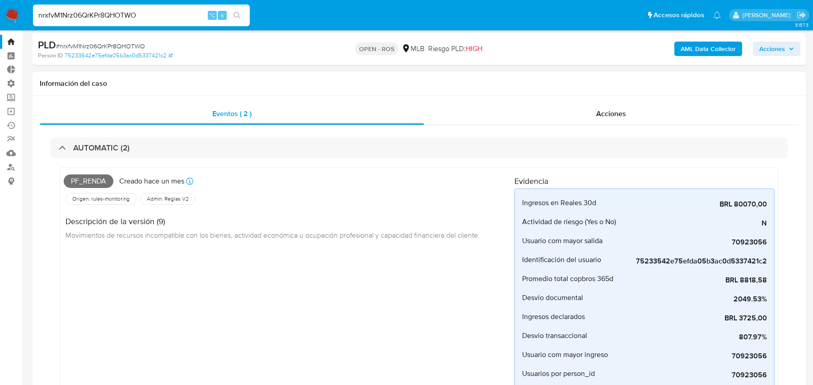
click at [683, 53] on b "AML Data Collector" at bounding box center [708, 49] width 55 height 14
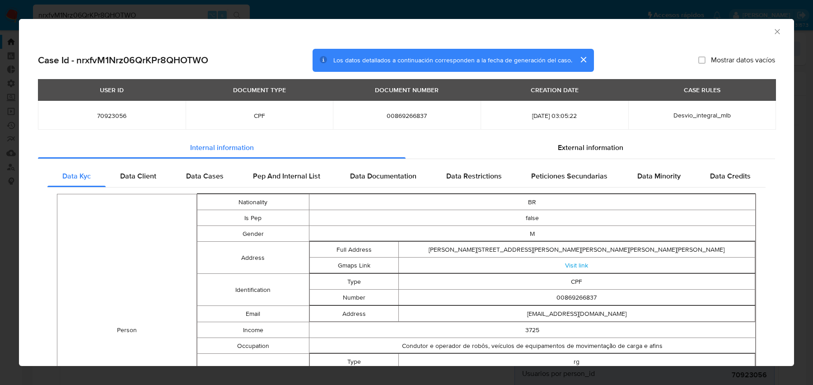
click at [215, 180] on span "Data Cases" at bounding box center [204, 176] width 37 height 10
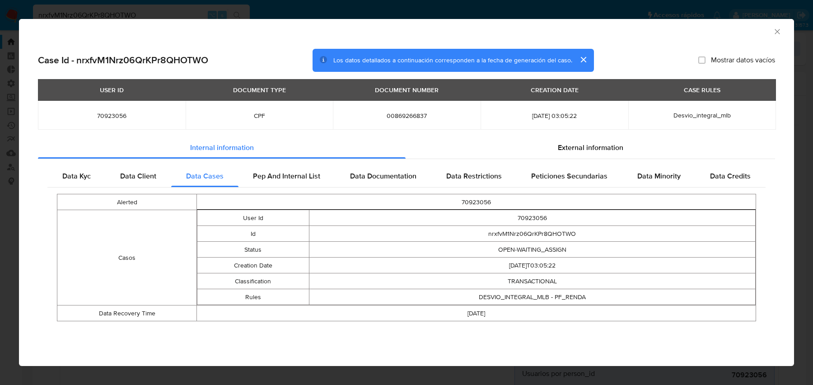
click at [170, 8] on div "AML Data Collector Case Id - nrxfvM1Nrz06QrKPr8QHOTWO Los datos detallados a co…" at bounding box center [406, 192] width 813 height 385
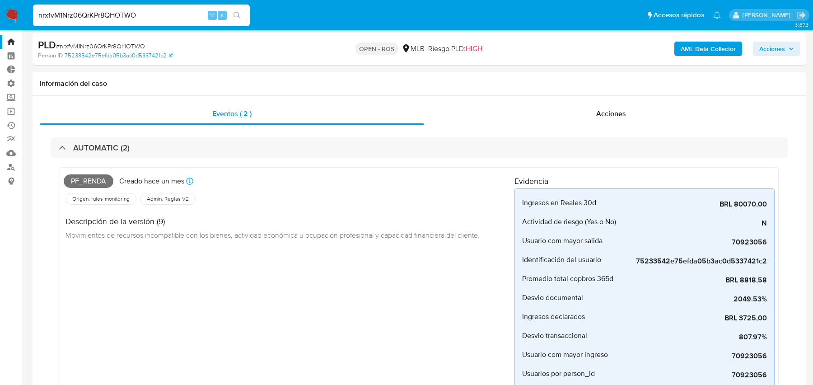
click at [143, 15] on input "nrxfvM1Nrz06QrKPr8QHOTWO" at bounding box center [141, 15] width 217 height 12
paste input "57inCog8Ho1ahqcRaDEhgiaC"
type input "57inCog8Ho1ahqcRaDEhgiaC"
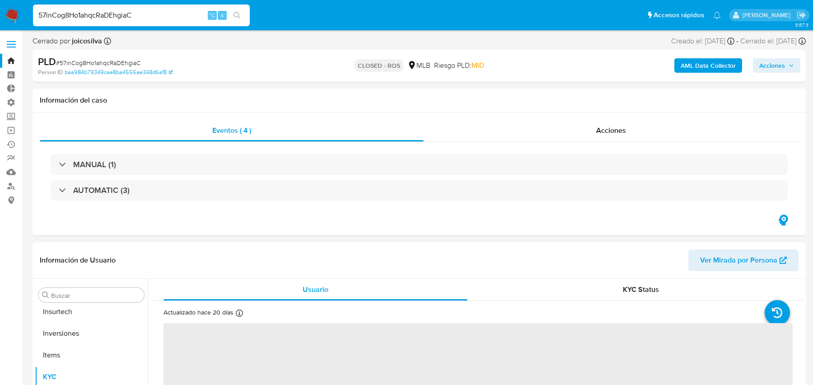
scroll to position [425, 0]
click at [699, 63] on b "AML Data Collector" at bounding box center [708, 65] width 55 height 14
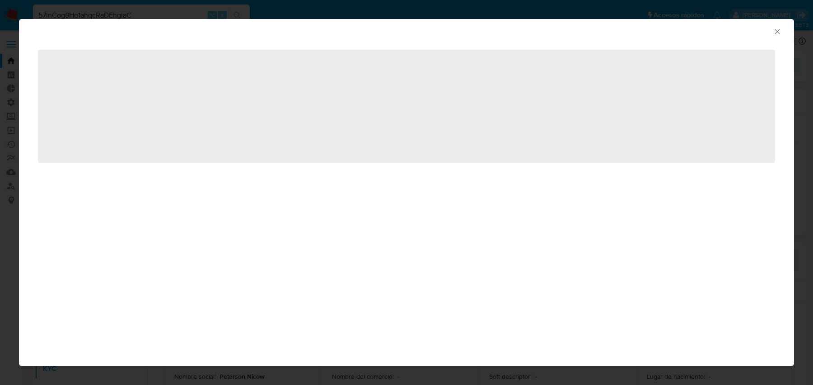
select select "10"
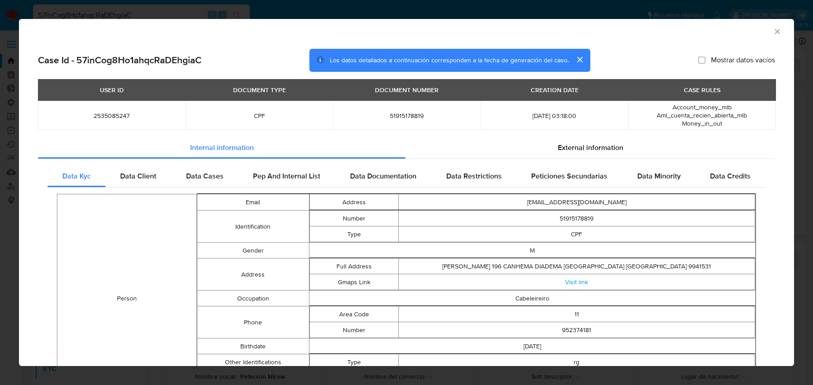
drag, startPoint x: 666, startPoint y: 107, endPoint x: 734, endPoint y: 127, distance: 70.6
click at [734, 127] on div "Account_money_mlb Aml_cuenta_recien_abierta_mlb Money_in_out" at bounding box center [702, 115] width 126 height 24
click at [180, 181] on div "Data Cases" at bounding box center [204, 176] width 67 height 22
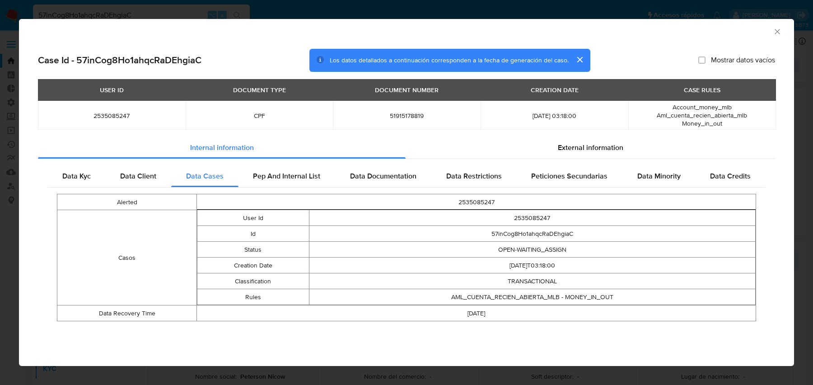
click at [512, 295] on td "AML_CUENTA_RECIEN_ABIERTA_MLB - MONEY_IN_OUT" at bounding box center [532, 297] width 447 height 16
click at [582, 295] on td "AML_CUENTA_RECIEN_ABIERTA_MLB - MONEY_IN_OUT" at bounding box center [532, 297] width 447 height 16
click at [514, 297] on td "AML_CUENTA_RECIEN_ABIERTA_MLB - MONEY_IN_OUT" at bounding box center [532, 297] width 447 height 16
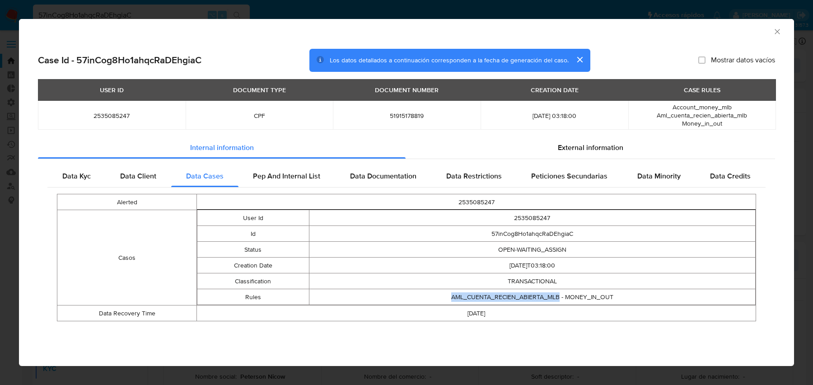
click at [514, 297] on td "AML_CUENTA_RECIEN_ABIERTA_MLB - MONEY_IN_OUT" at bounding box center [532, 297] width 447 height 16
click at [586, 295] on td "AML_CUENTA_RECIEN_ABIERTA_MLB - MONEY_IN_OUT" at bounding box center [532, 297] width 447 height 16
drag, startPoint x: 666, startPoint y: 106, endPoint x: 736, endPoint y: 123, distance: 72.5
click at [736, 123] on div "Account_money_mlb Aml_cuenta_recien_abierta_mlb Money_in_out" at bounding box center [702, 115] width 126 height 24
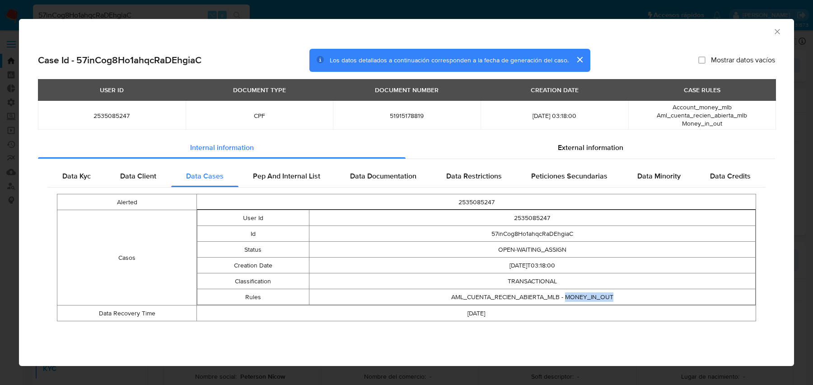
click at [736, 123] on div "Account_money_mlb Aml_cuenta_recien_abierta_mlb Money_in_out" at bounding box center [702, 115] width 126 height 24
drag, startPoint x: 736, startPoint y: 123, endPoint x: 667, endPoint y: 101, distance: 72.6
click at [667, 101] on td "Account_money_mlb Aml_cuenta_recien_abierta_mlb Money_in_out" at bounding box center [702, 115] width 148 height 29
click at [778, 36] on icon "Cerrar ventana" at bounding box center [777, 31] width 9 height 9
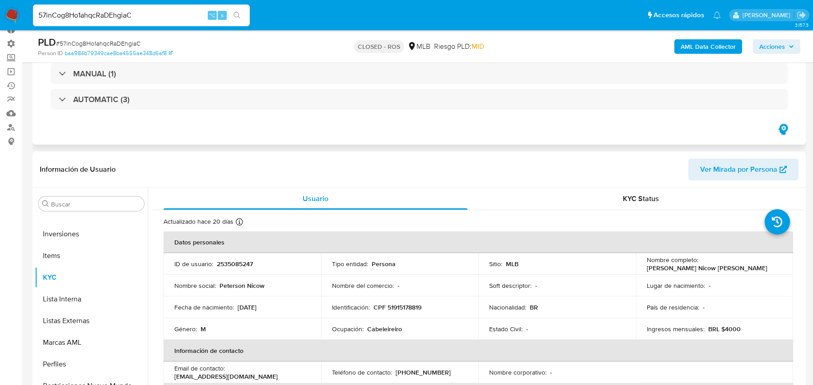
scroll to position [42, 0]
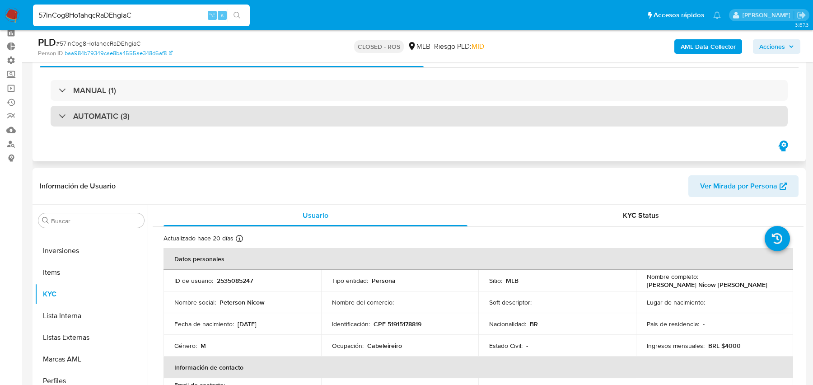
click at [302, 125] on div "AUTOMATIC (3)" at bounding box center [419, 116] width 737 height 21
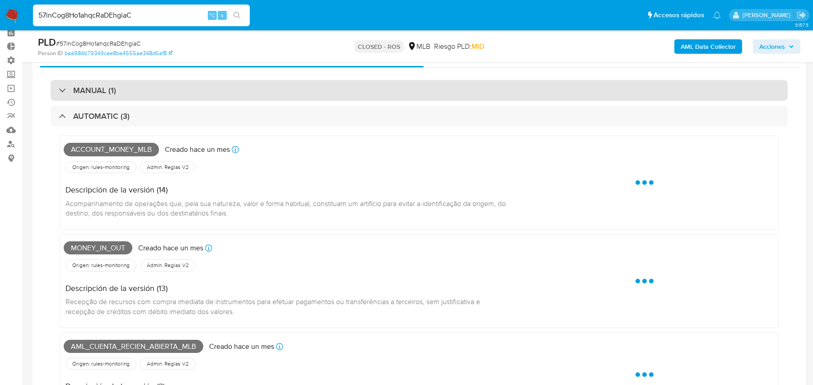
click at [300, 95] on div "MANUAL (1)" at bounding box center [419, 90] width 737 height 21
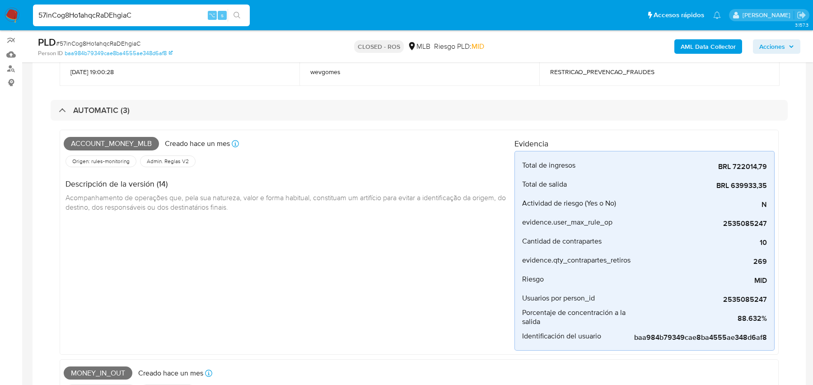
scroll to position [74, 0]
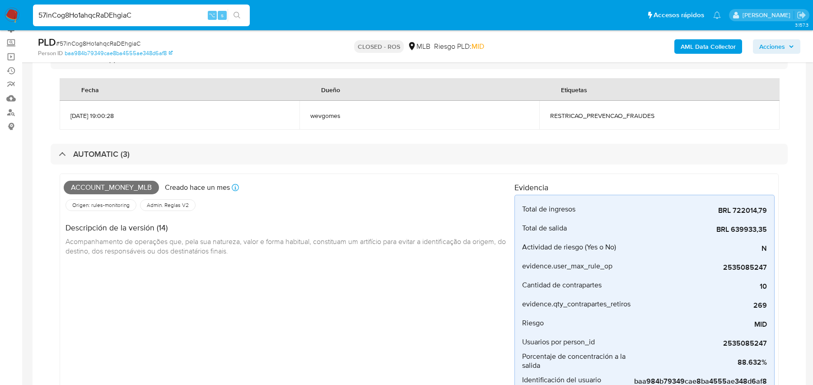
click at [695, 51] on b "AML Data Collector" at bounding box center [708, 46] width 55 height 14
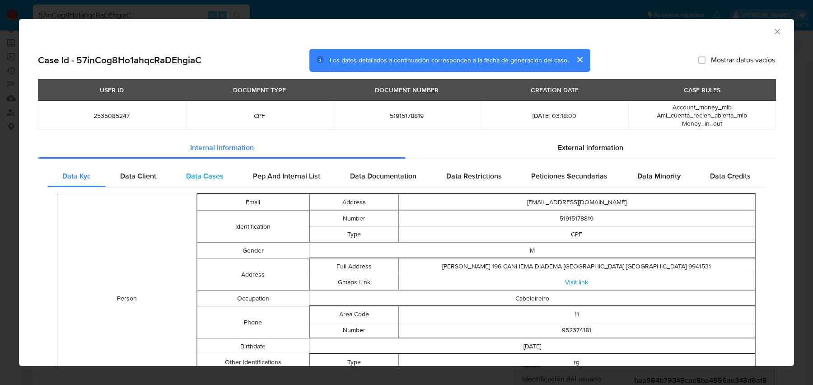
click at [216, 176] on span "Data Cases" at bounding box center [204, 176] width 37 height 10
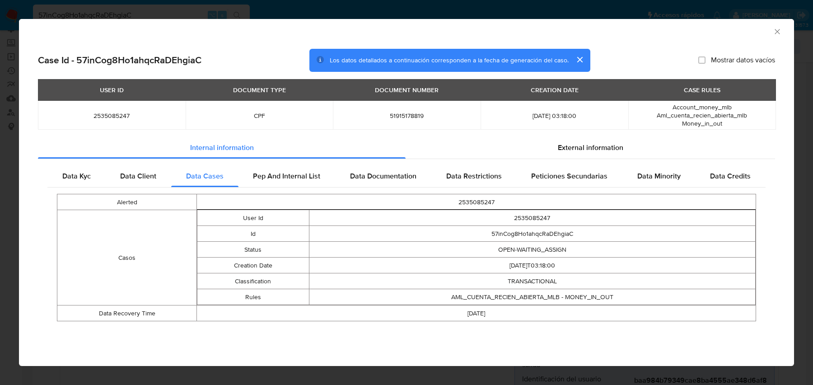
click at [581, 295] on td "AML_CUENTA_RECIEN_ABIERTA_MLB - MONEY_IN_OUT" at bounding box center [532, 297] width 447 height 16
click at [519, 294] on td "AML_CUENTA_RECIEN_ABIERTA_MLB - MONEY_IN_OUT" at bounding box center [532, 297] width 447 height 16
click at [777, 31] on icon "Cerrar ventana" at bounding box center [777, 31] width 9 height 9
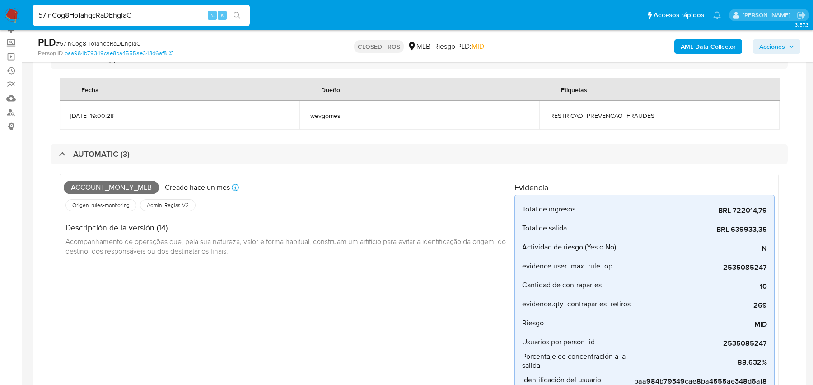
scroll to position [71, 0]
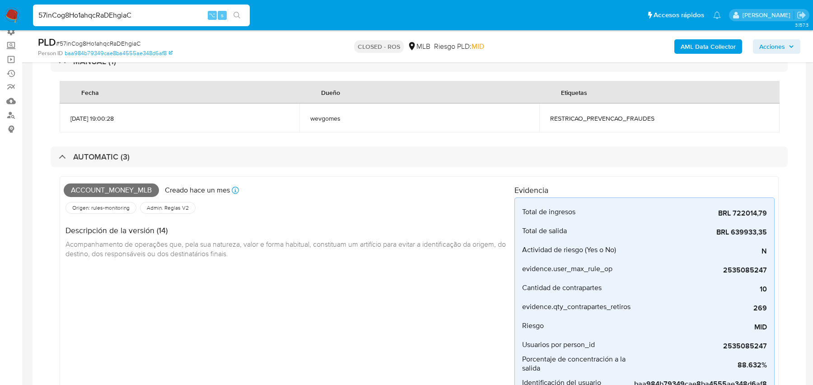
click at [688, 47] on b "AML Data Collector" at bounding box center [708, 46] width 55 height 14
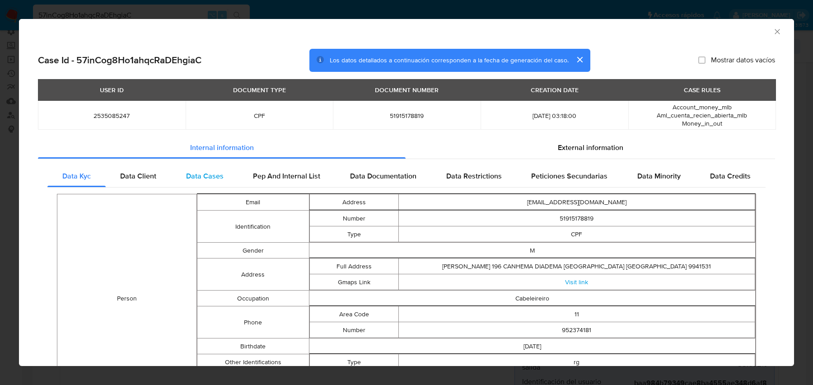
click at [230, 178] on div "Data Cases" at bounding box center [204, 176] width 67 height 22
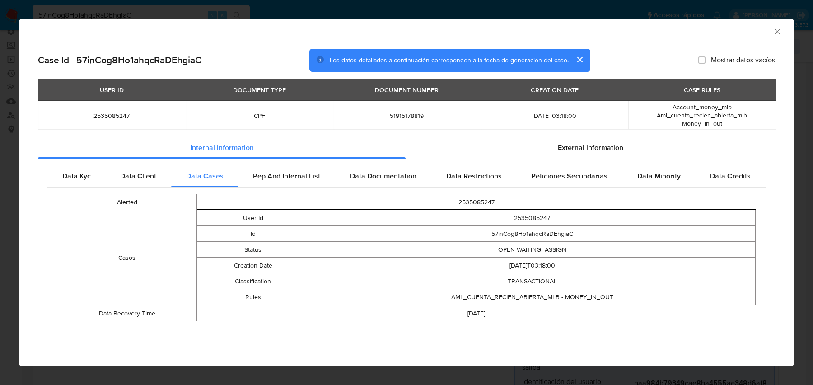
click at [504, 303] on td "AML_CUENTA_RECIEN_ABIERTA_MLB - MONEY_IN_OUT" at bounding box center [532, 297] width 447 height 16
click at [532, 292] on td "AML_CUENTA_RECIEN_ABIERTA_MLB - MONEY_IN_OUT" at bounding box center [532, 297] width 447 height 16
click at [585, 300] on td "AML_CUENTA_RECIEN_ABIERTA_MLB - MONEY_IN_OUT" at bounding box center [532, 297] width 447 height 16
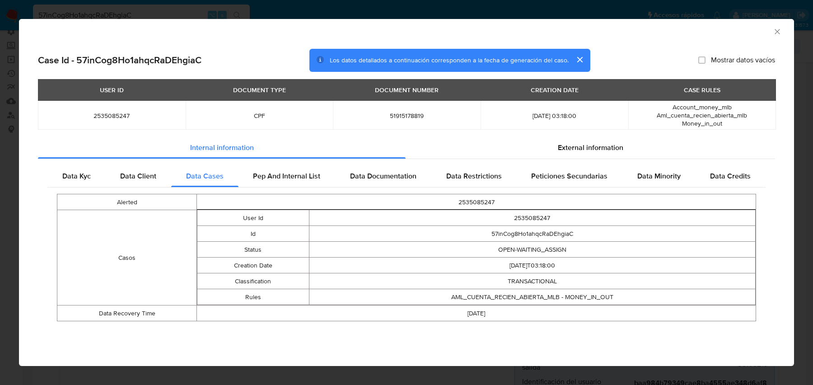
click at [585, 300] on td "AML_CUENTA_RECIEN_ABIERTA_MLB - MONEY_IN_OUT" at bounding box center [532, 297] width 447 height 16
click at [512, 296] on td "AML_CUENTA_RECIEN_ABIERTA_MLB - MONEY_IN_OUT" at bounding box center [532, 297] width 447 height 16
drag, startPoint x: 669, startPoint y: 106, endPoint x: 740, endPoint y: 121, distance: 72.6
click at [740, 121] on div "Account_money_mlb Aml_cuenta_recien_abierta_mlb Money_in_out" at bounding box center [702, 115] width 126 height 24
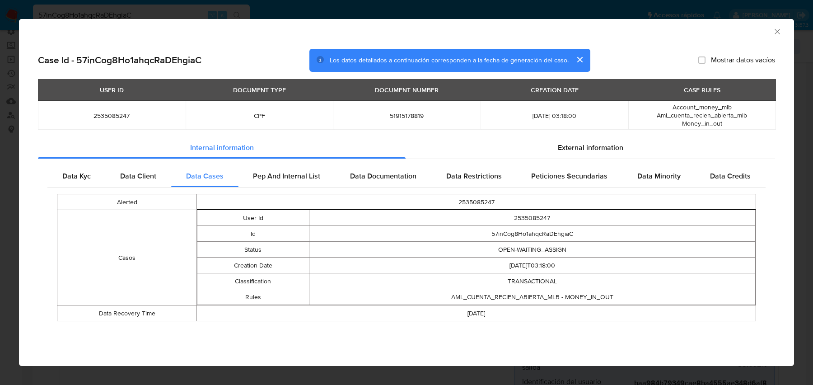
click at [679, 107] on span "Account_money_mlb" at bounding box center [702, 107] width 59 height 9
drag, startPoint x: 668, startPoint y: 107, endPoint x: 750, endPoint y: 127, distance: 85.2
click at [750, 127] on td "Account_money_mlb Aml_cuenta_recien_abierta_mlb Money_in_out" at bounding box center [702, 115] width 148 height 29
click at [546, 294] on td "AML_CUENTA_RECIEN_ABIERTA_MLB - MONEY_IN_OUT" at bounding box center [532, 297] width 447 height 16
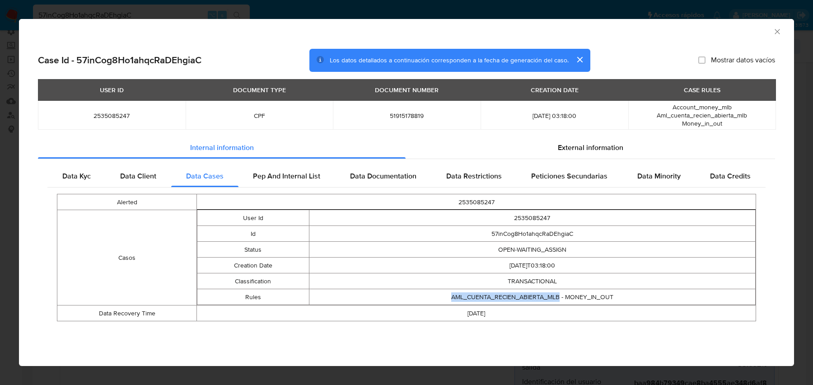
click at [612, 297] on td "AML_CUENTA_RECIEN_ABIERTA_MLB - MONEY_IN_OUT" at bounding box center [532, 297] width 447 height 16
click at [698, 107] on span "Account_money_mlb" at bounding box center [702, 107] width 59 height 9
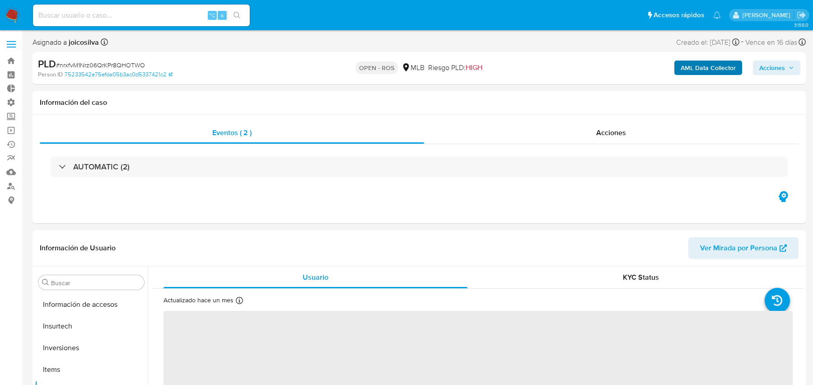
scroll to position [425, 0]
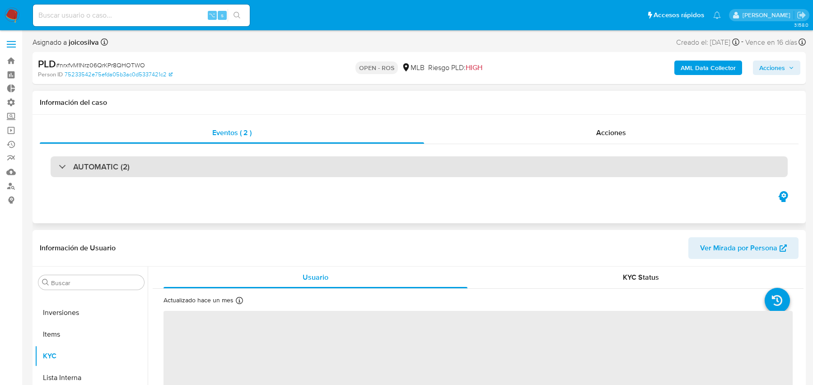
click at [439, 173] on div "AUTOMATIC (2)" at bounding box center [419, 166] width 737 height 21
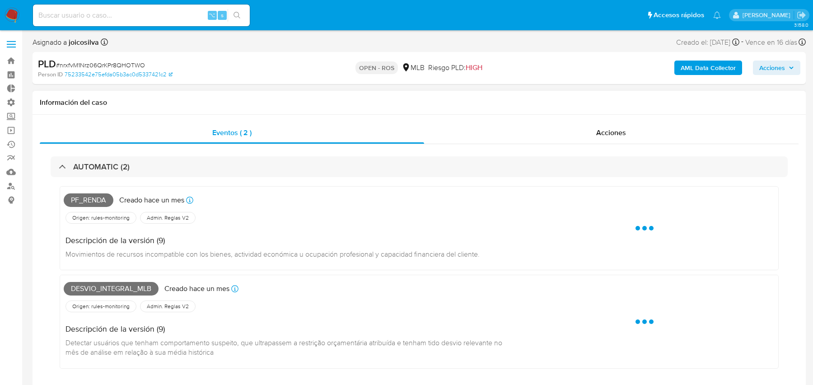
select select "10"
click at [687, 73] on b "AML Data Collector" at bounding box center [708, 68] width 55 height 14
